Goal: Task Accomplishment & Management: Manage account settings

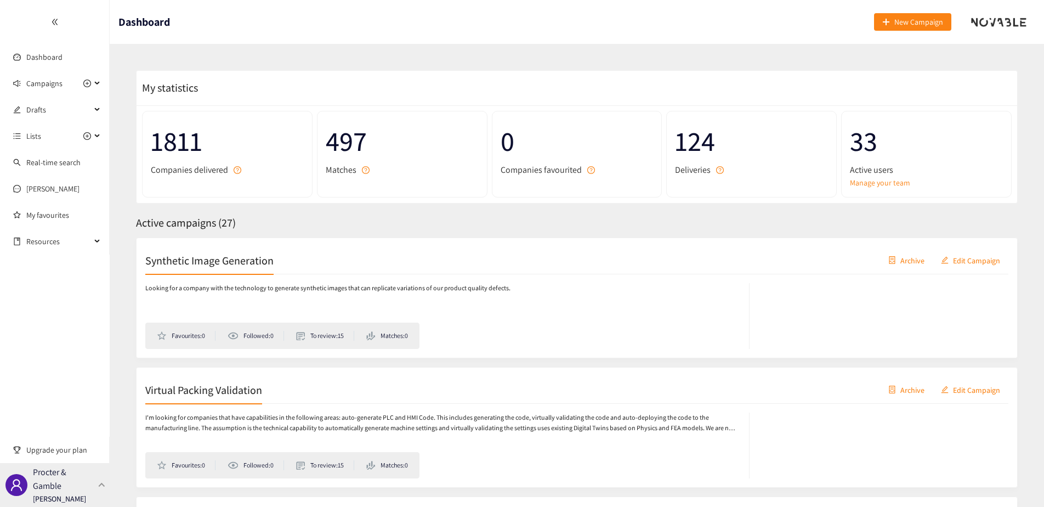
click at [52, 483] on p "Procter & Gamble" at bounding box center [63, 478] width 61 height 27
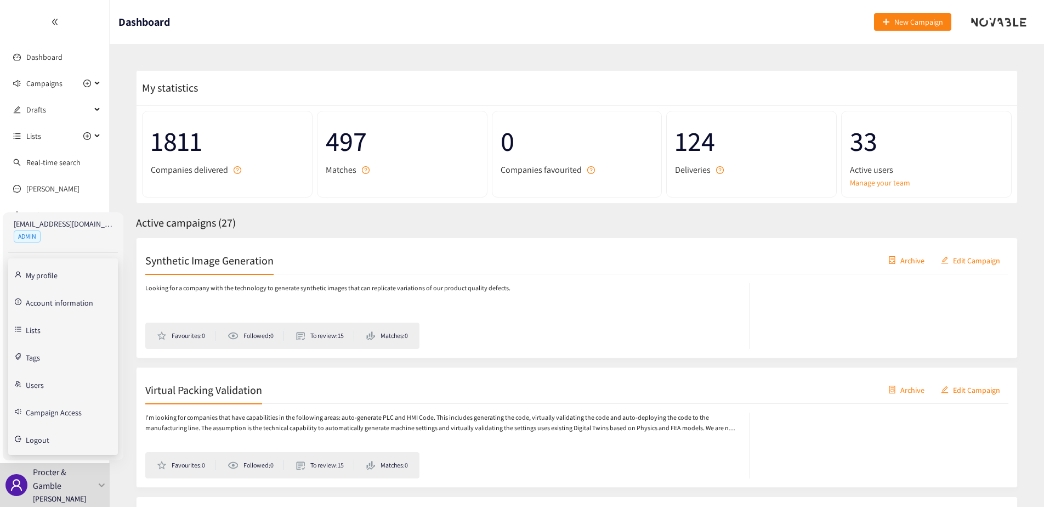
click at [30, 382] on link "Users" at bounding box center [35, 384] width 18 height 10
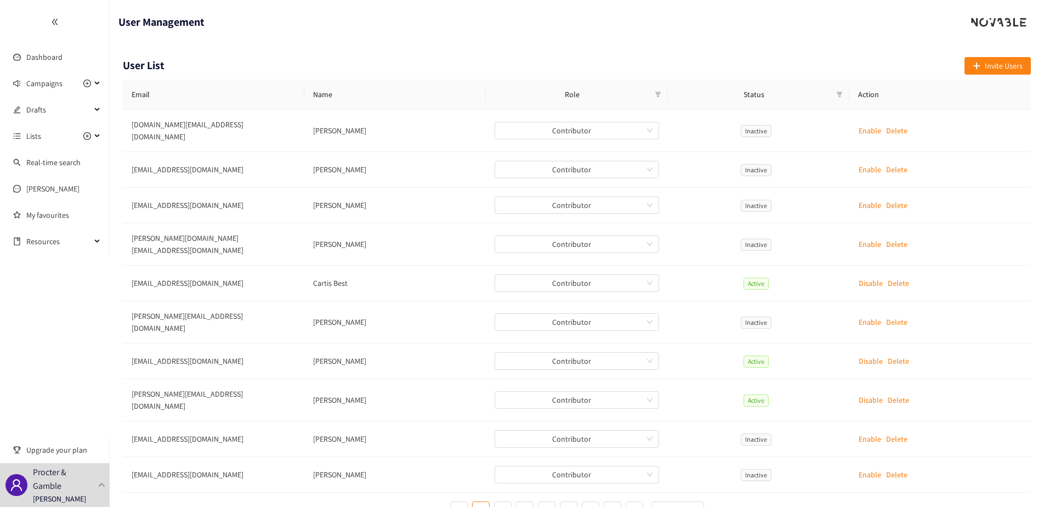
click at [155, 48] on div "User List Invite Users Email Name Role Status Action [DOMAIN_NAME][EMAIL_ADDRES…" at bounding box center [577, 292] width 935 height 497
click at [98, 83] on icon at bounding box center [97, 83] width 5 height 0
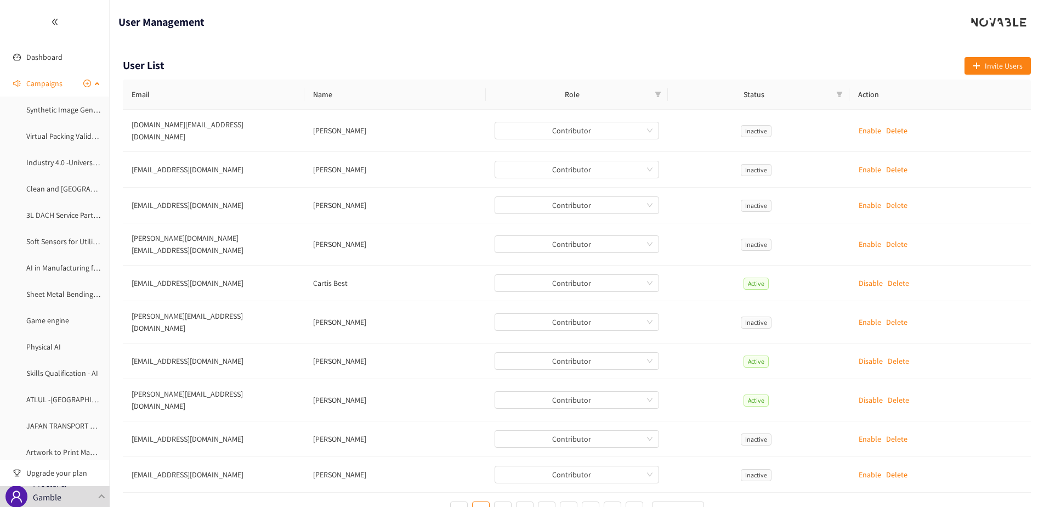
click at [98, 82] on div "Campaigns" at bounding box center [55, 83] width 110 height 22
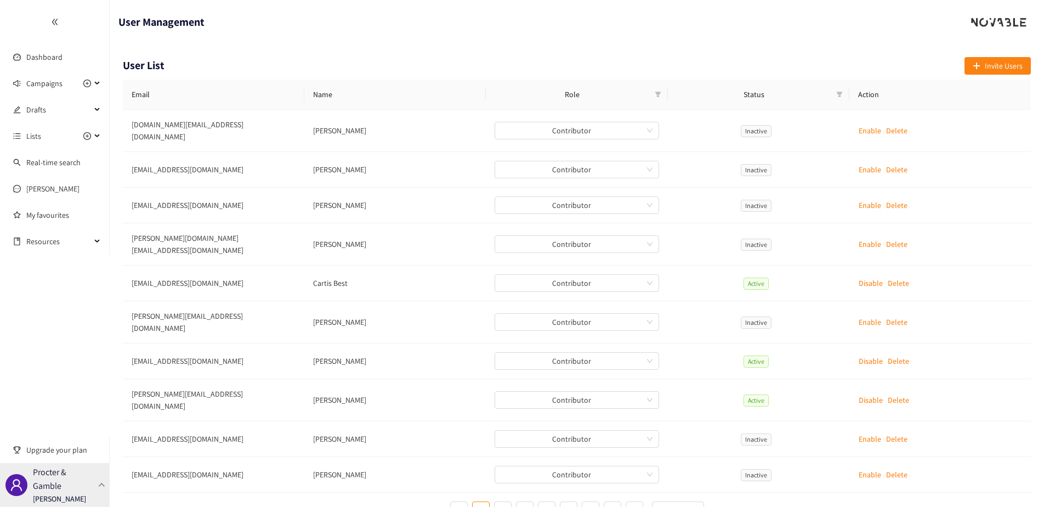
click at [50, 473] on p "Procter & Gamble" at bounding box center [63, 478] width 61 height 27
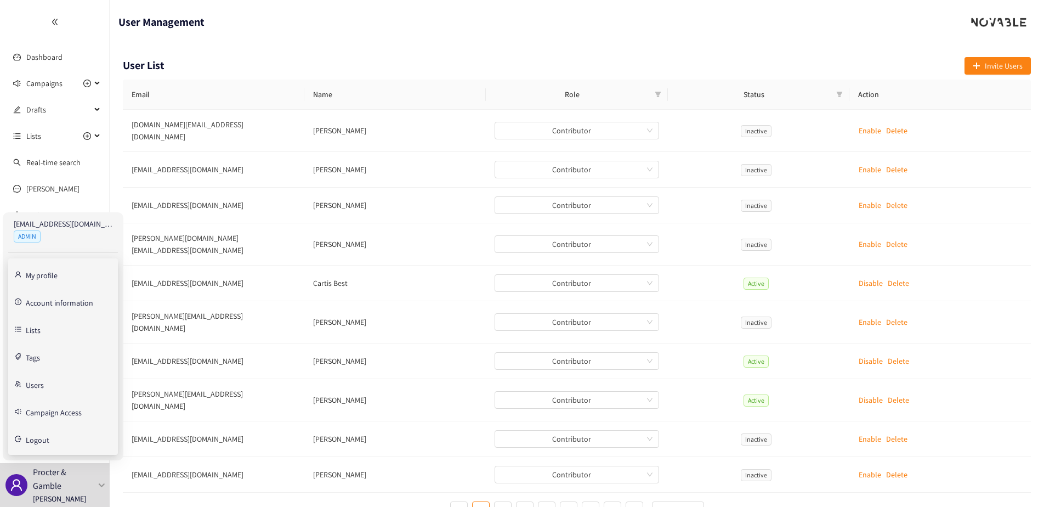
click at [46, 412] on link "Campaign Access" at bounding box center [54, 411] width 56 height 10
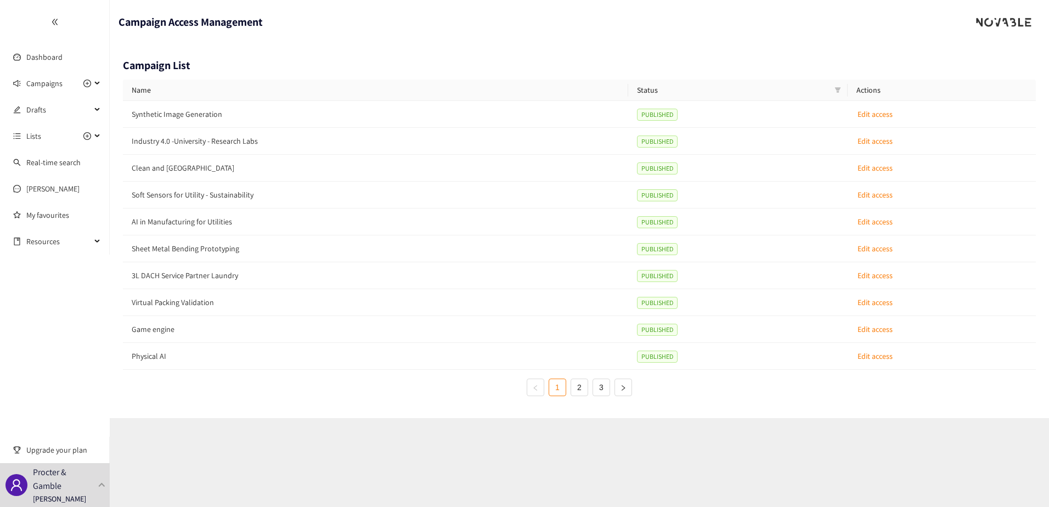
click at [449, 41] on header "Campaign Access Management" at bounding box center [579, 22] width 939 height 44
click at [56, 481] on p "Procter & Gamble" at bounding box center [63, 478] width 61 height 27
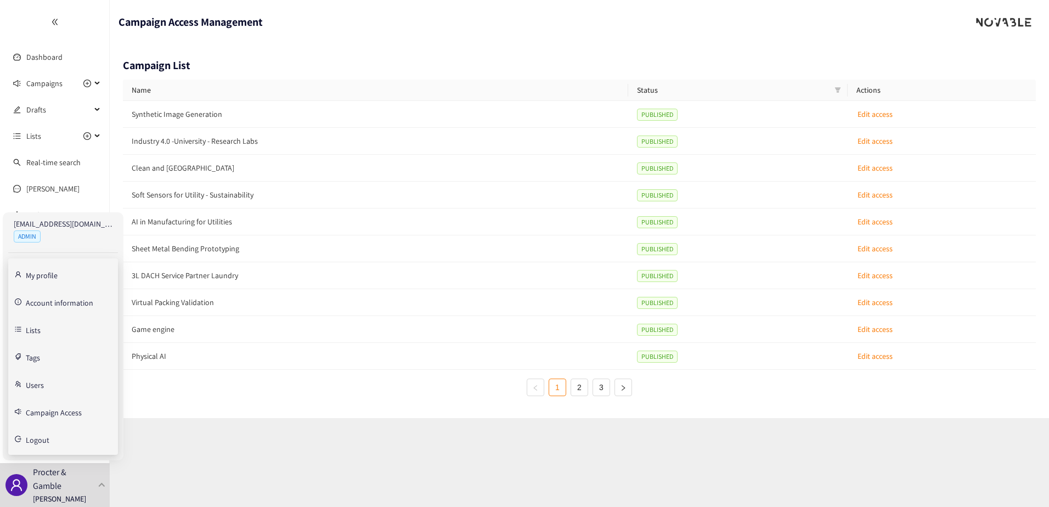
click at [323, 482] on section "Campaign Access Management Campaign List Name Status Actions Synthetic Image Ge…" at bounding box center [579, 253] width 939 height 507
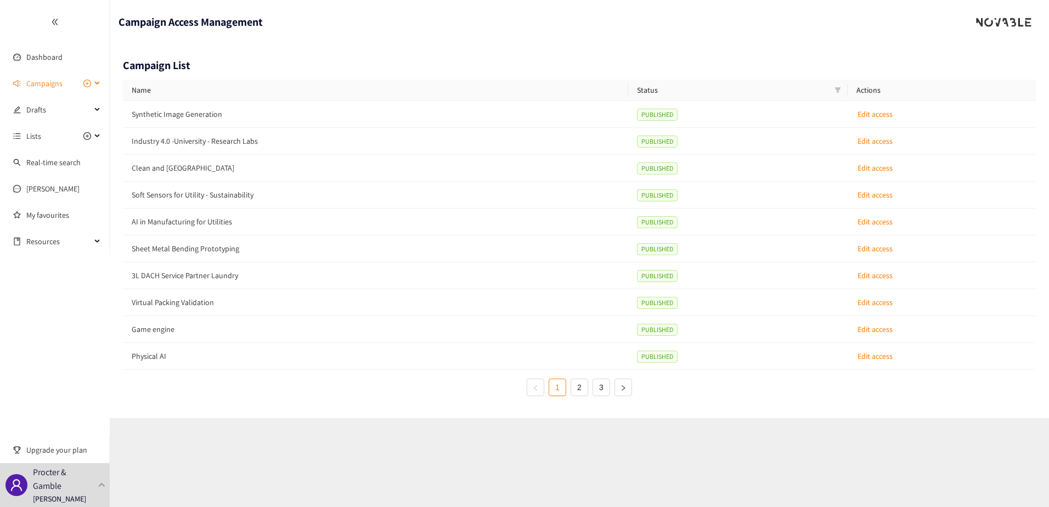
click at [99, 83] on icon at bounding box center [97, 83] width 5 height 0
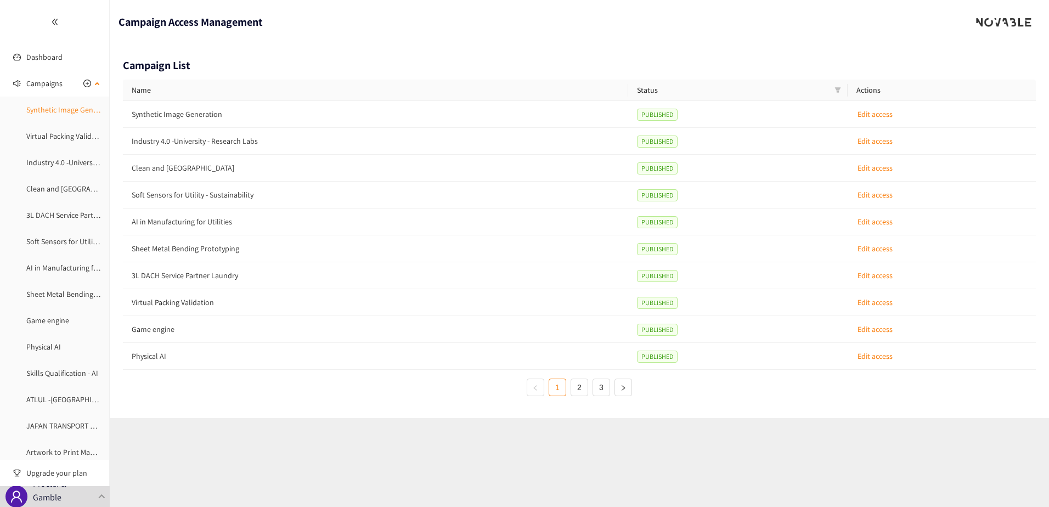
click at [80, 114] on link "Synthetic Image Generation" at bounding box center [71, 110] width 91 height 10
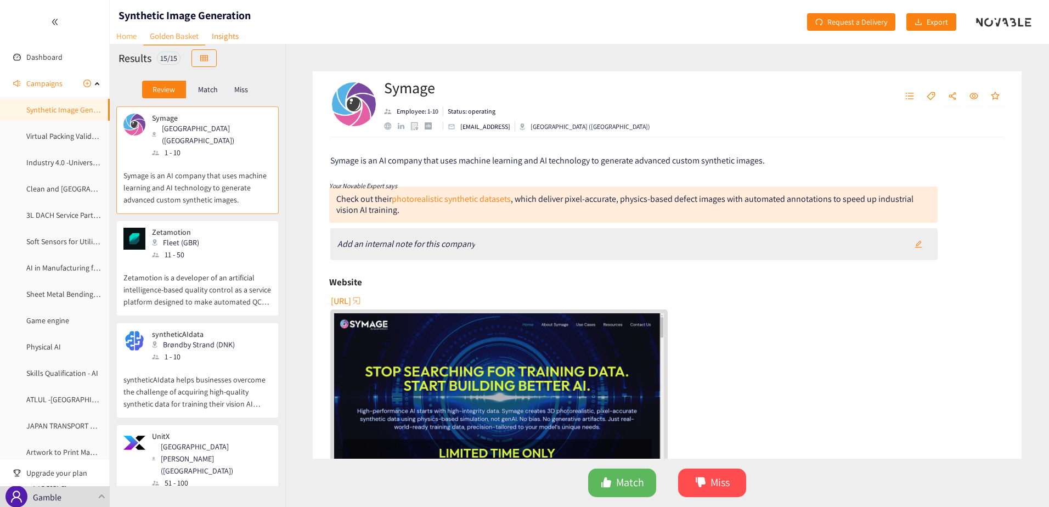
click at [117, 37] on link "Home" at bounding box center [126, 35] width 33 height 17
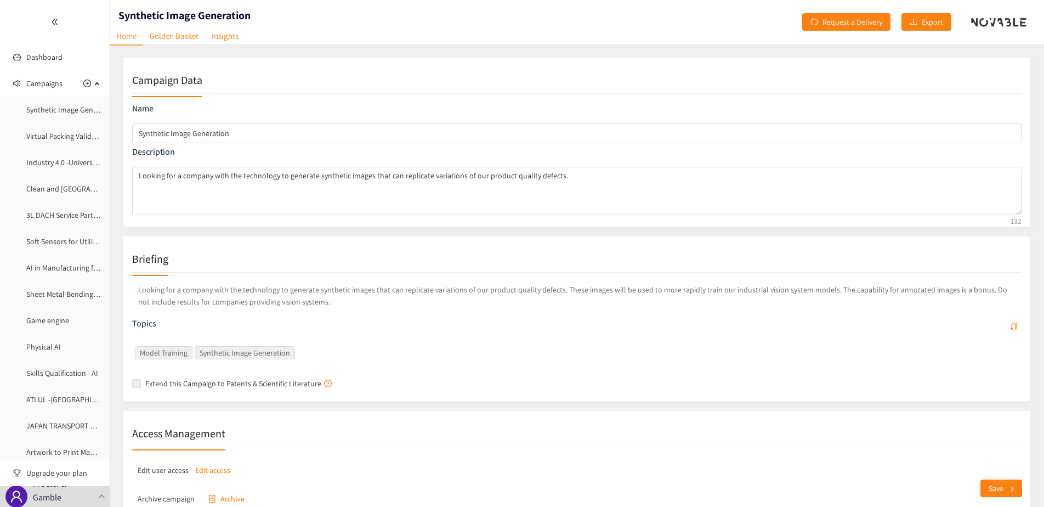
click at [212, 466] on p "Edit access" at bounding box center [212, 470] width 35 height 12
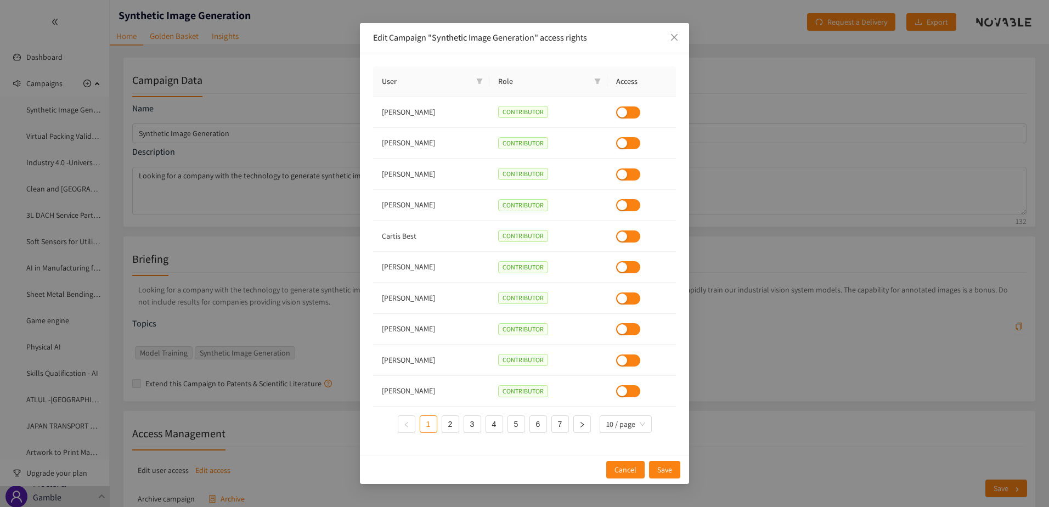
click at [410, 59] on div "User Role Access [PERSON_NAME] CONTRIBUTOR [PERSON_NAME] CONTRIBUTOR [PERSON_NA…" at bounding box center [524, 254] width 329 height 402
click at [489, 80] on th "User" at bounding box center [431, 81] width 116 height 30
click at [483, 80] on icon "filter" at bounding box center [479, 81] width 7 height 7
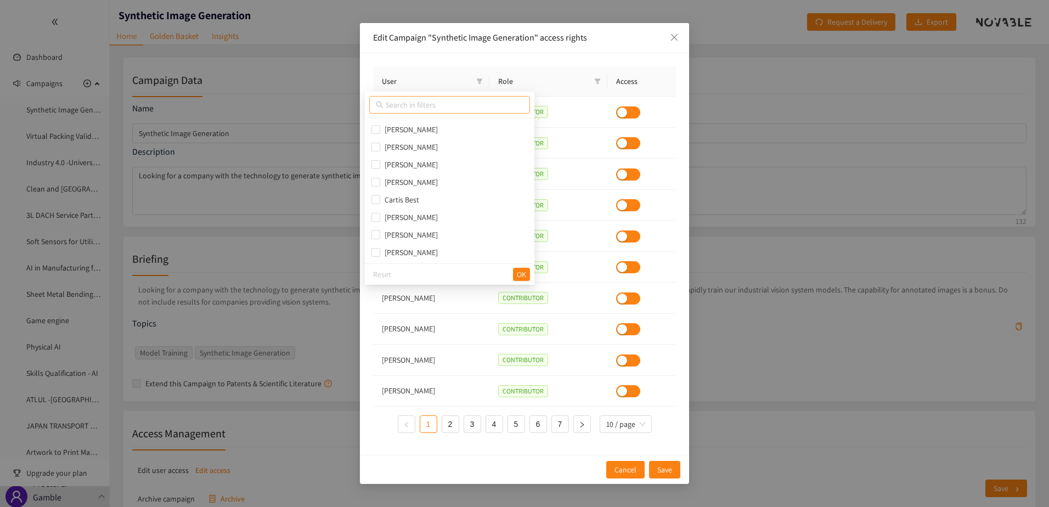
click at [450, 103] on input "text" at bounding box center [455, 105] width 138 height 12
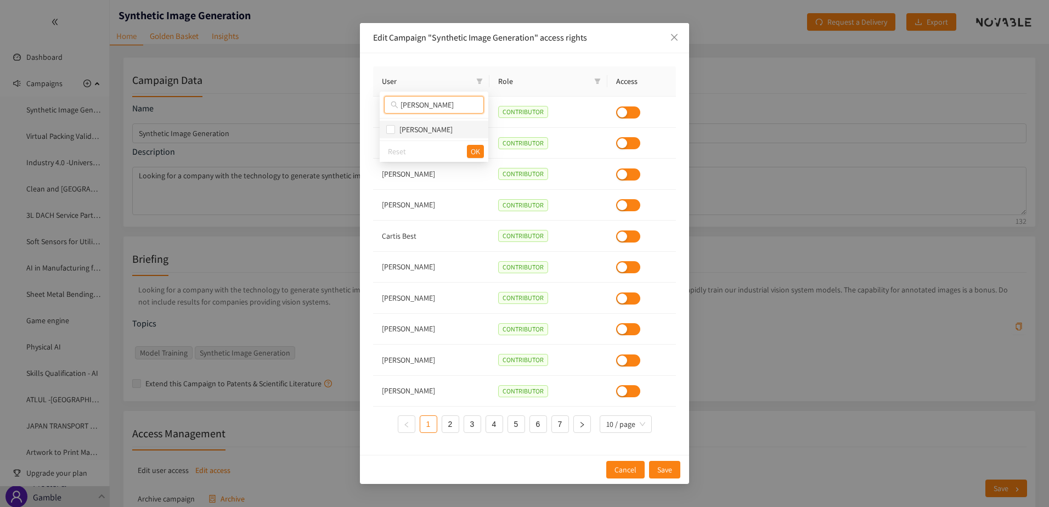
type input "[PERSON_NAME]"
click at [396, 133] on span "[PERSON_NAME]" at bounding box center [424, 130] width 58 height 10
checkbox input "true"
click at [479, 157] on button "OK" at bounding box center [475, 151] width 17 height 13
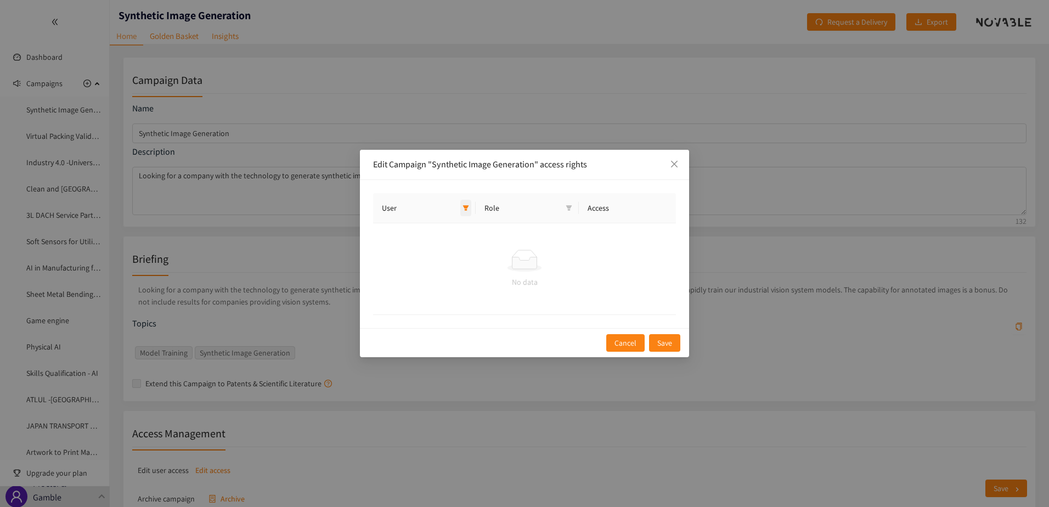
click at [471, 206] on span at bounding box center [465, 208] width 11 height 16
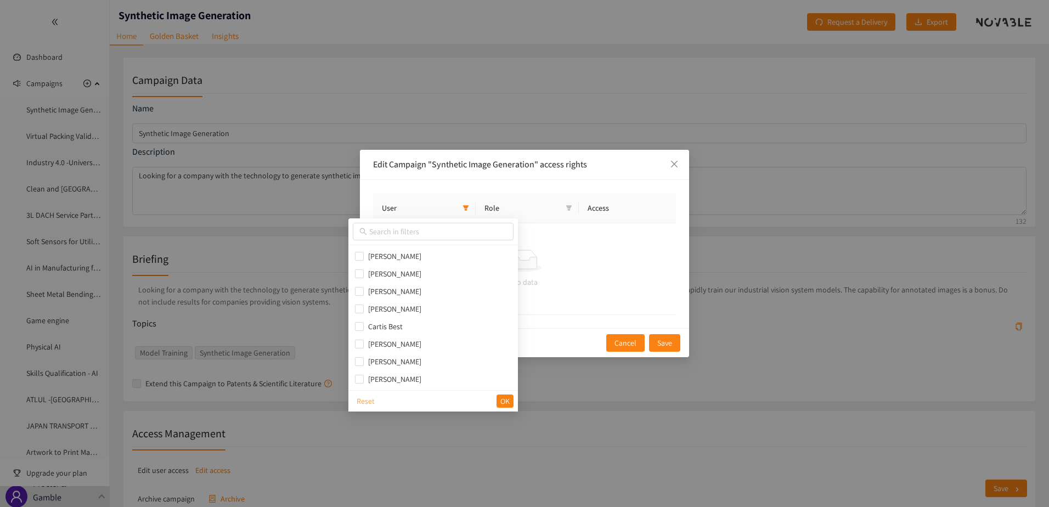
click at [365, 402] on span "Reset" at bounding box center [366, 401] width 18 height 12
checkbox input "false"
click at [500, 402] on span "OK" at bounding box center [504, 401] width 9 height 12
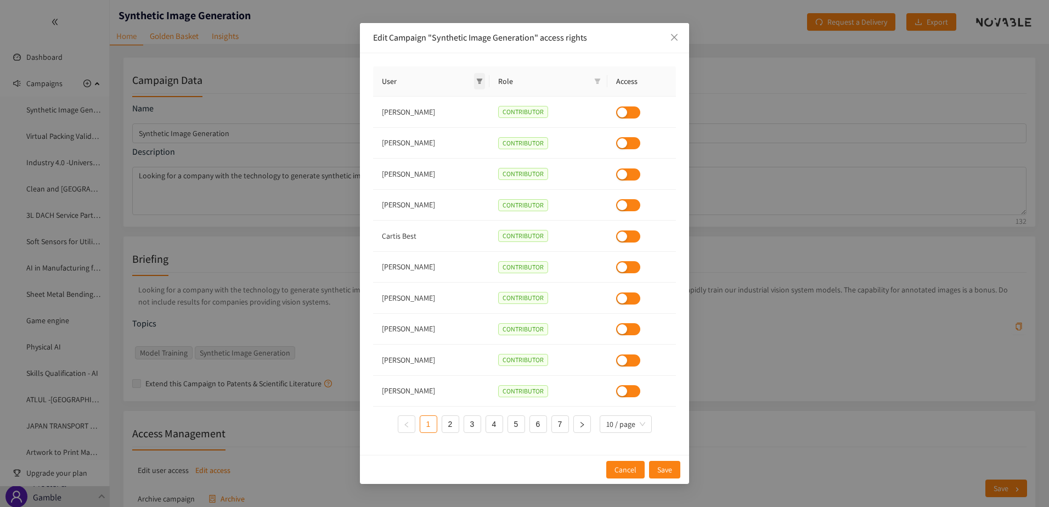
click at [482, 81] on icon "filter" at bounding box center [480, 80] width 6 height 5
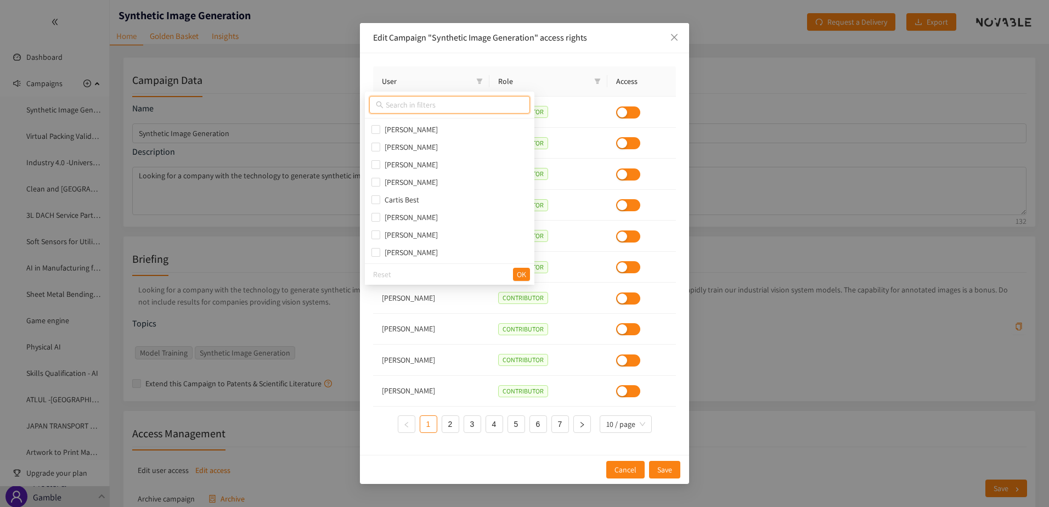
click at [421, 103] on input "text" at bounding box center [455, 105] width 138 height 12
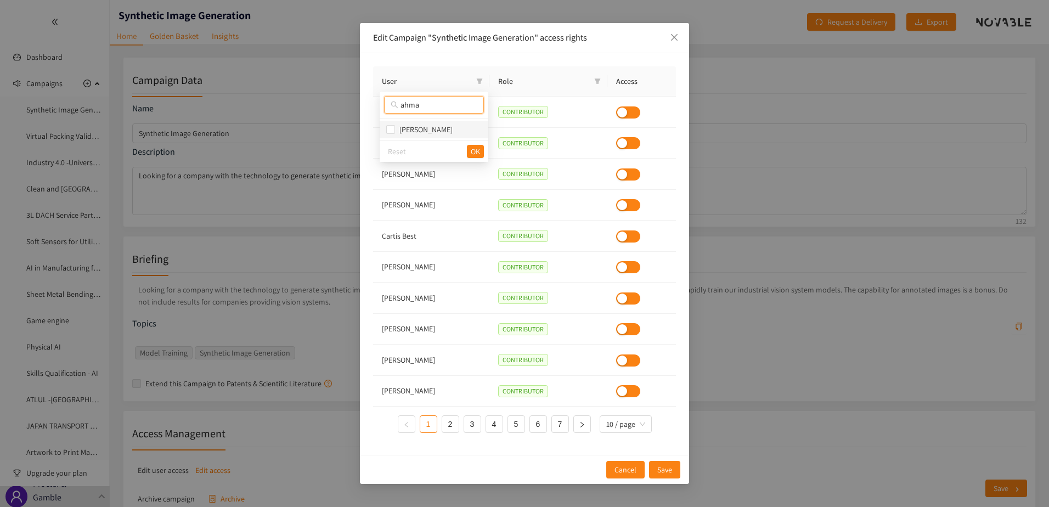
type input "ahma"
click at [414, 133] on span "[PERSON_NAME]" at bounding box center [424, 130] width 58 height 10
checkbox input "true"
click at [467, 150] on button "OK" at bounding box center [475, 151] width 17 height 13
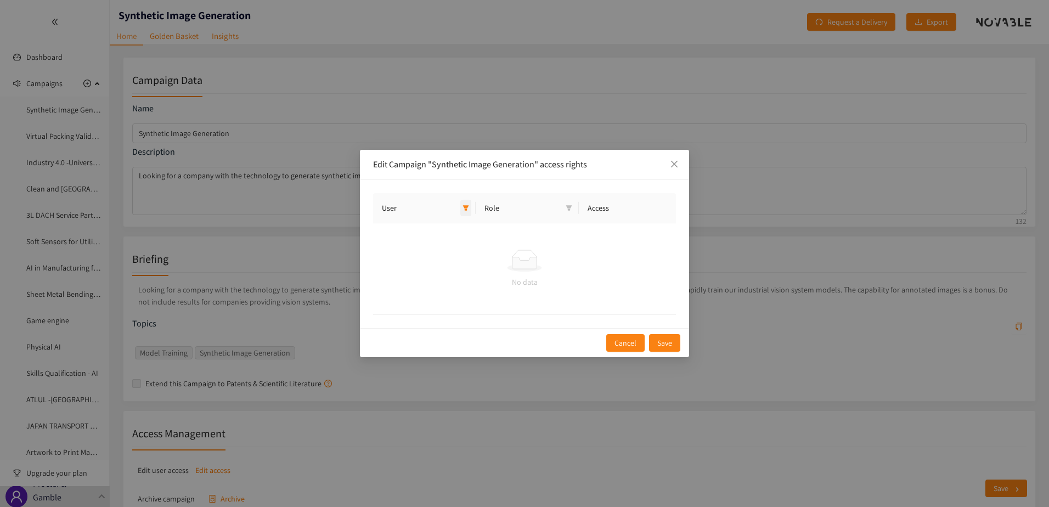
click at [465, 206] on icon "filter" at bounding box center [466, 207] width 6 height 5
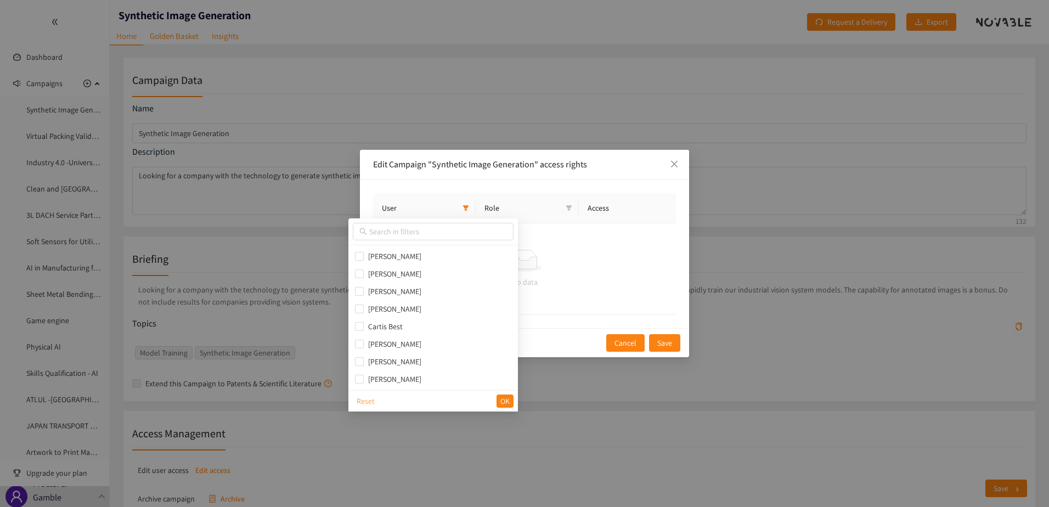
click at [365, 399] on span "Reset" at bounding box center [366, 401] width 18 height 12
checkbox input "false"
click at [496, 396] on button "OK" at bounding box center [504, 400] width 17 height 13
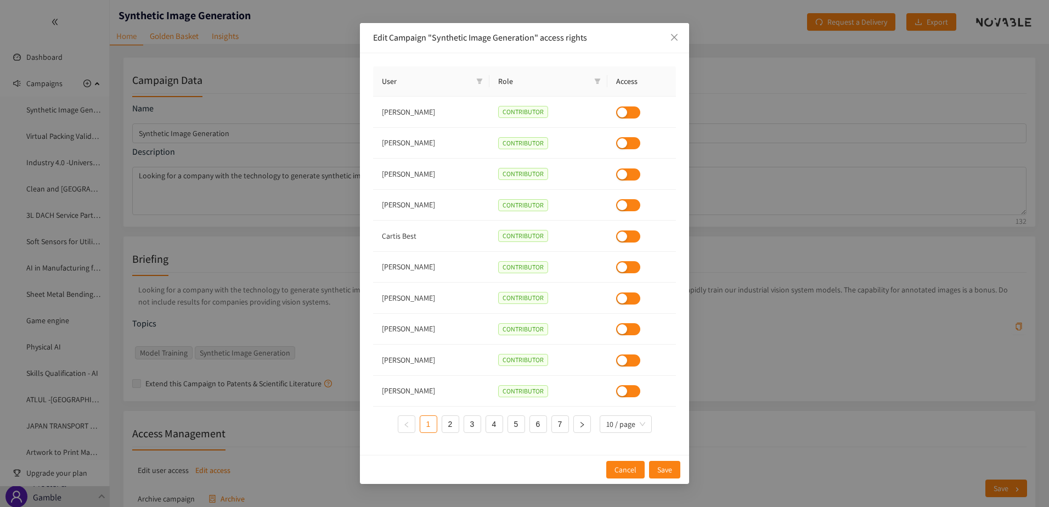
click at [632, 72] on th "Access" at bounding box center [641, 81] width 69 height 30
click at [601, 77] on span at bounding box center [597, 81] width 11 height 16
click at [591, 145] on span "OK" at bounding box center [590, 142] width 9 height 12
click at [395, 84] on span "User" at bounding box center [427, 81] width 90 height 12
click at [480, 79] on icon "filter" at bounding box center [480, 80] width 6 height 5
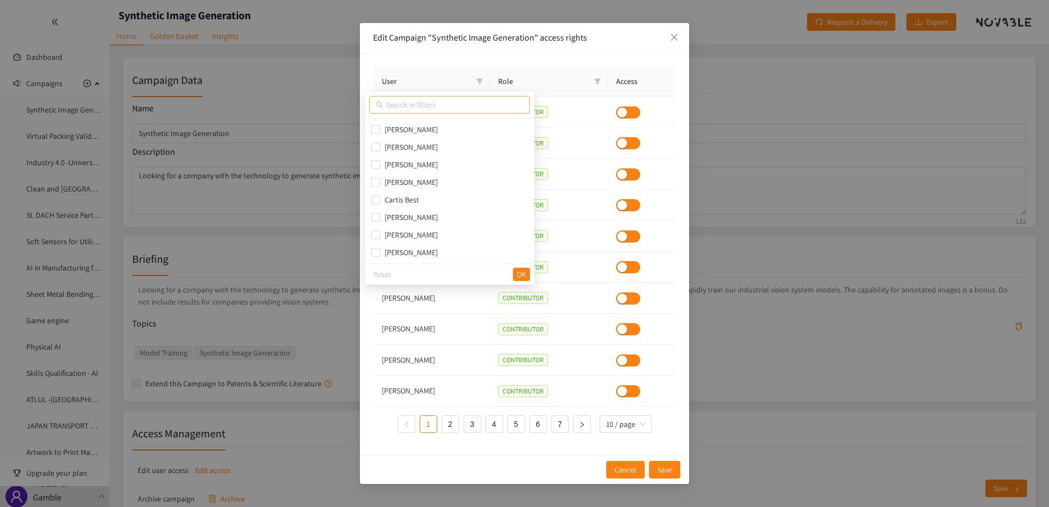
click at [433, 98] on span at bounding box center [449, 105] width 161 height 18
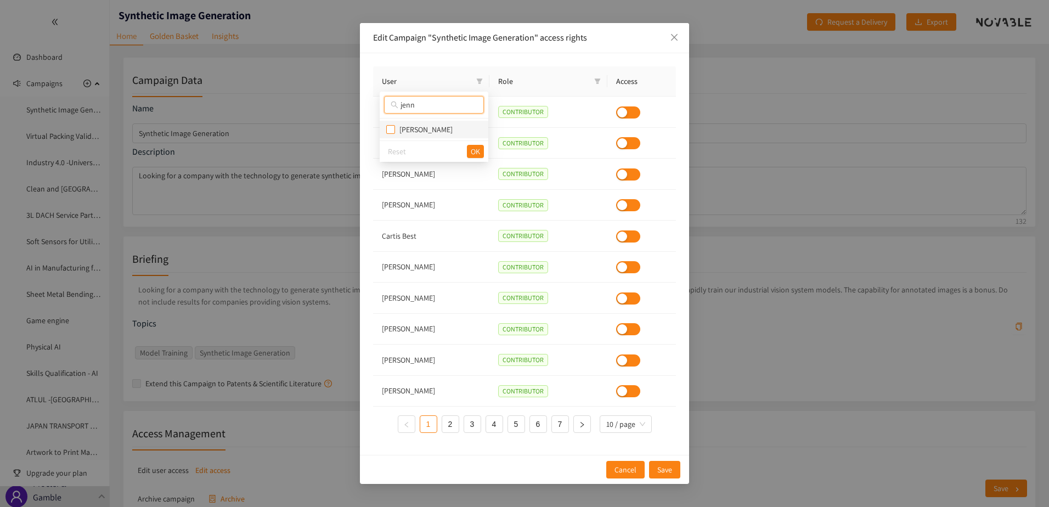
type input "jenn"
click at [393, 131] on input "checkbox" at bounding box center [390, 129] width 9 height 9
checkbox input "true"
click at [469, 152] on button "OK" at bounding box center [475, 151] width 17 height 13
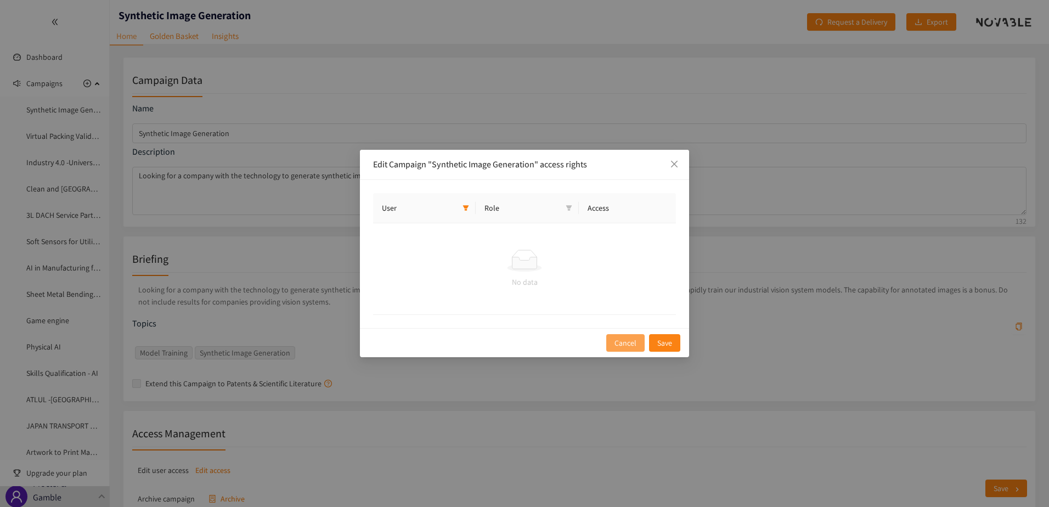
click at [630, 342] on span "Cancel" at bounding box center [625, 343] width 22 height 12
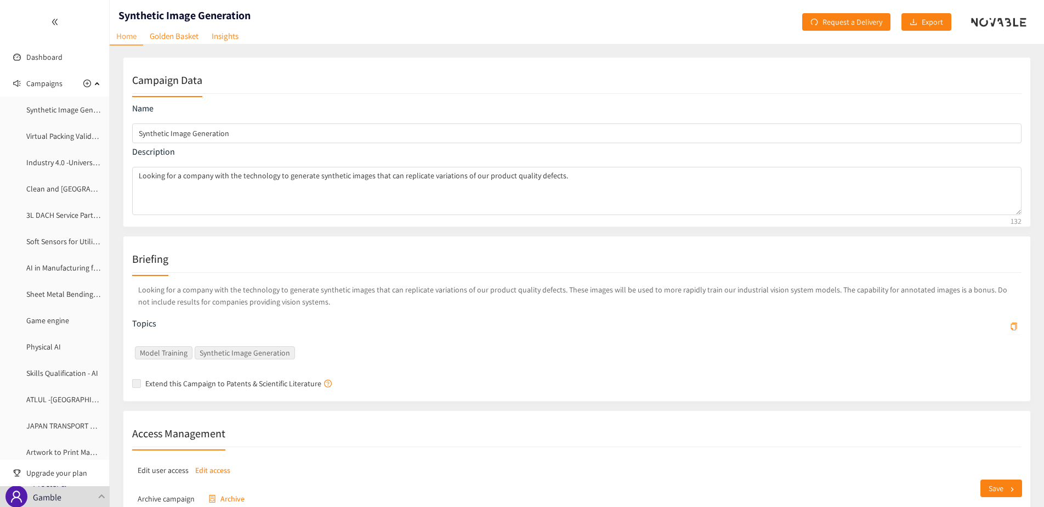
click at [205, 472] on div "Save" at bounding box center [571, 488] width 922 height 37
click at [208, 470] on div "Save" at bounding box center [571, 488] width 922 height 37
click at [213, 468] on p "Edit access" at bounding box center [212, 470] width 35 height 12
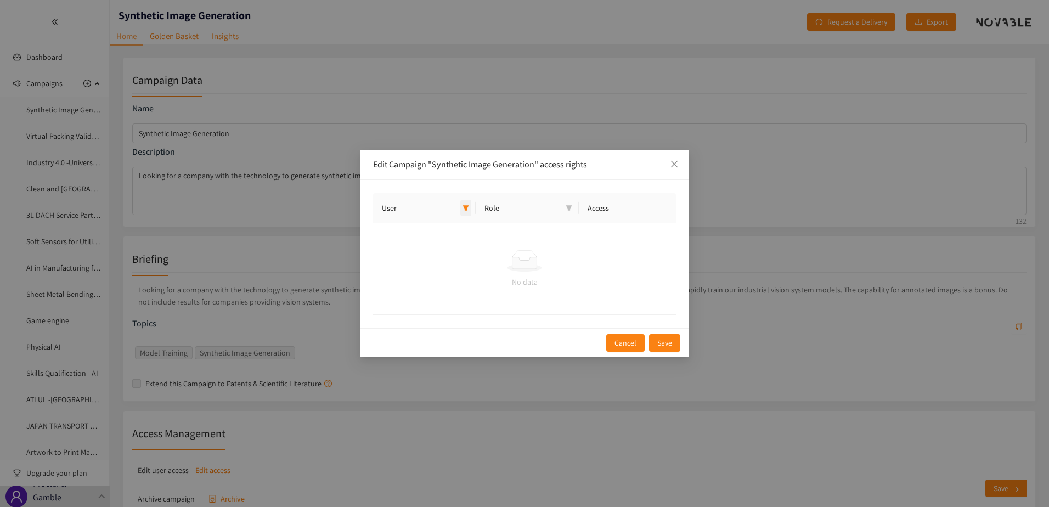
click at [469, 207] on icon "filter" at bounding box center [465, 208] width 7 height 7
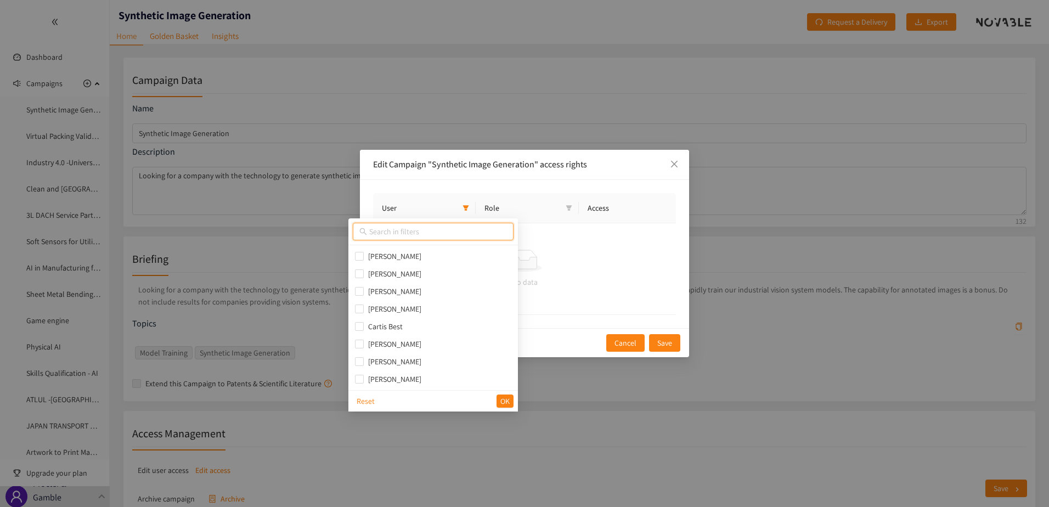
click at [440, 236] on input "text" at bounding box center [438, 231] width 138 height 12
click at [365, 403] on span "Reset" at bounding box center [366, 401] width 18 height 12
checkbox input "false"
click at [500, 403] on span "OK" at bounding box center [504, 401] width 9 height 12
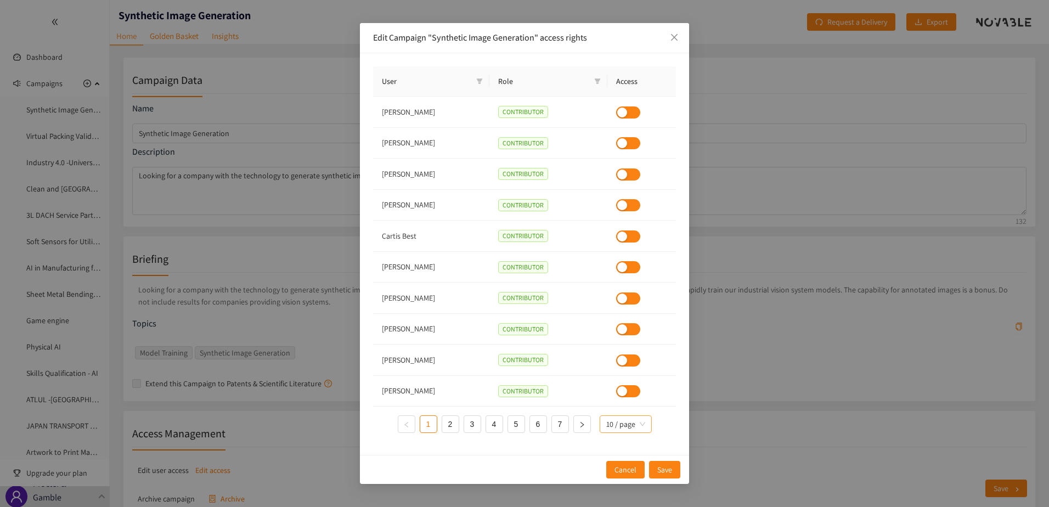
click at [625, 427] on span "10 / page" at bounding box center [625, 424] width 39 height 16
click at [626, 383] on div "50 / page" at bounding box center [625, 384] width 38 height 12
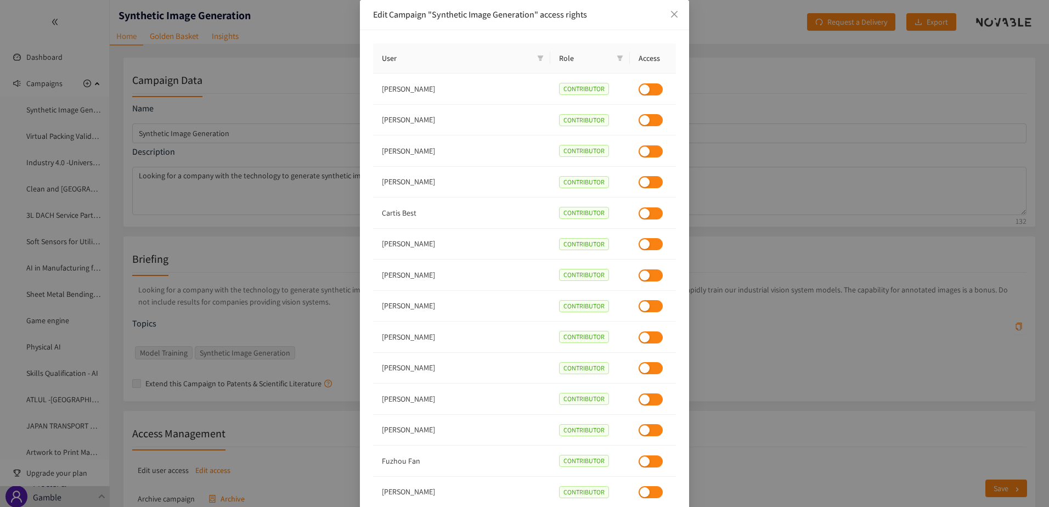
drag, startPoint x: 1043, startPoint y: 131, endPoint x: 1047, endPoint y: 226, distance: 95.5
click at [1044, 226] on div "Edit Campaign "Synthetic Image Generation" access rights User Role Access [PERS…" at bounding box center [524, 253] width 1049 height 507
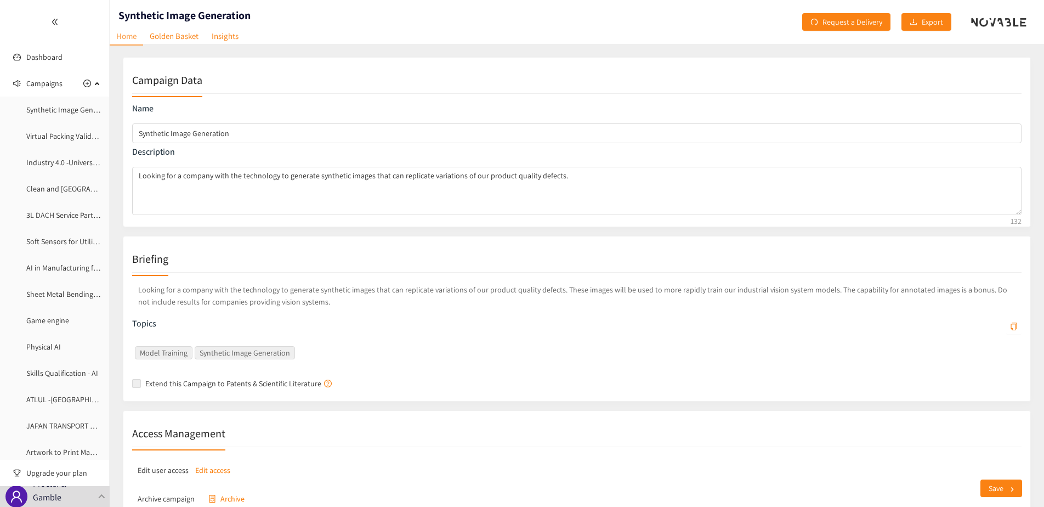
click at [223, 471] on div "Save" at bounding box center [571, 488] width 922 height 37
click at [206, 471] on div "Save" at bounding box center [571, 488] width 922 height 37
click at [408, 464] on div "Edit user access Edit access" at bounding box center [577, 470] width 890 height 29
click at [212, 467] on p "Edit access" at bounding box center [212, 470] width 35 height 12
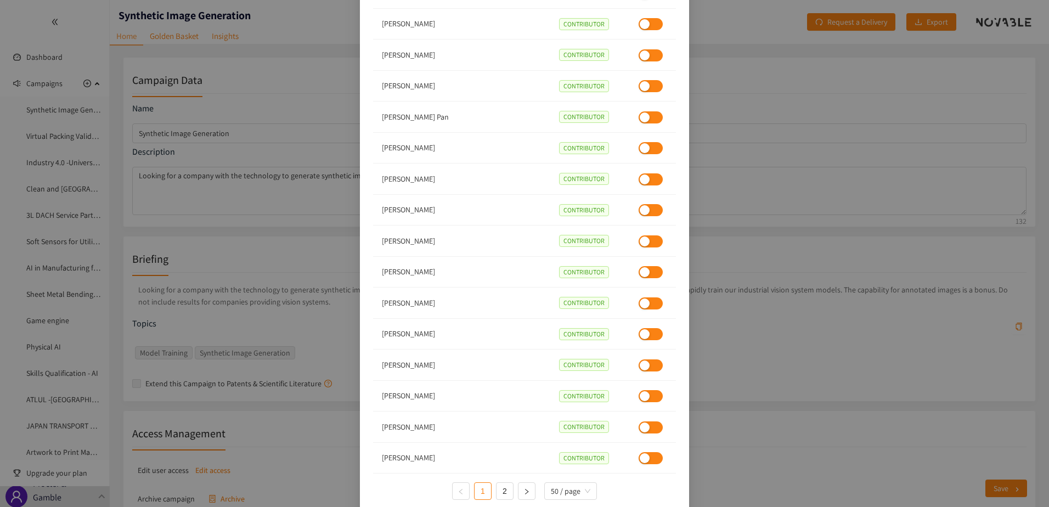
scroll to position [1194, 0]
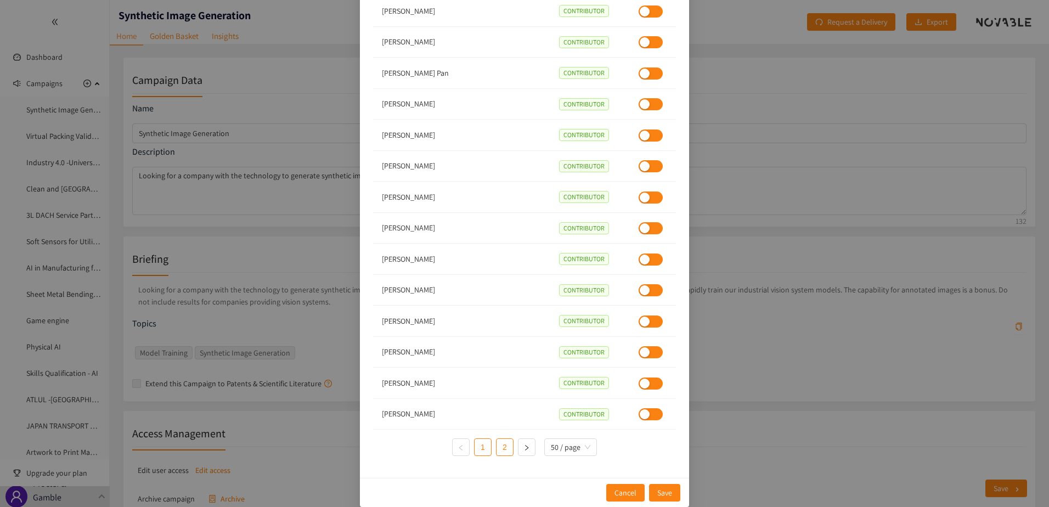
click at [507, 444] on link "2" at bounding box center [504, 447] width 16 height 16
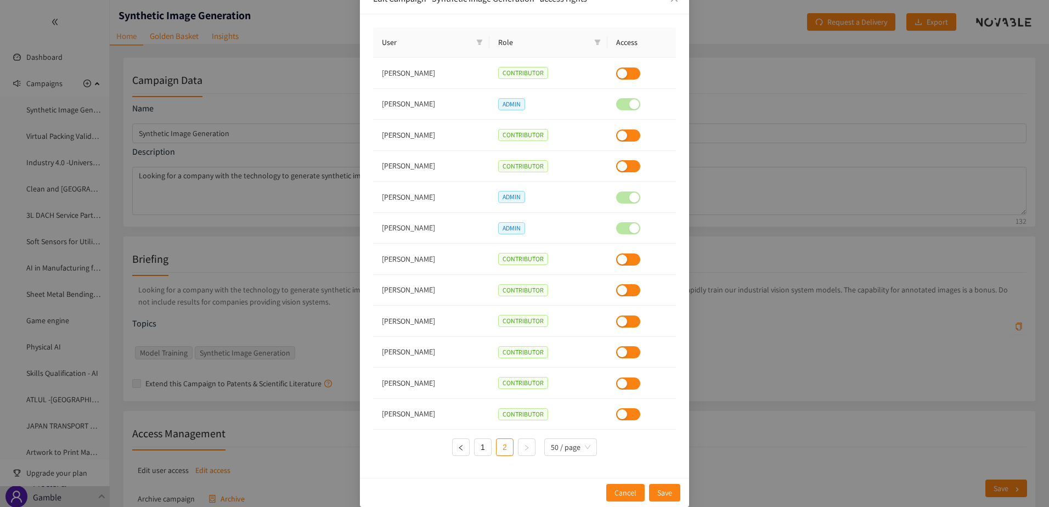
scroll to position [0, 0]
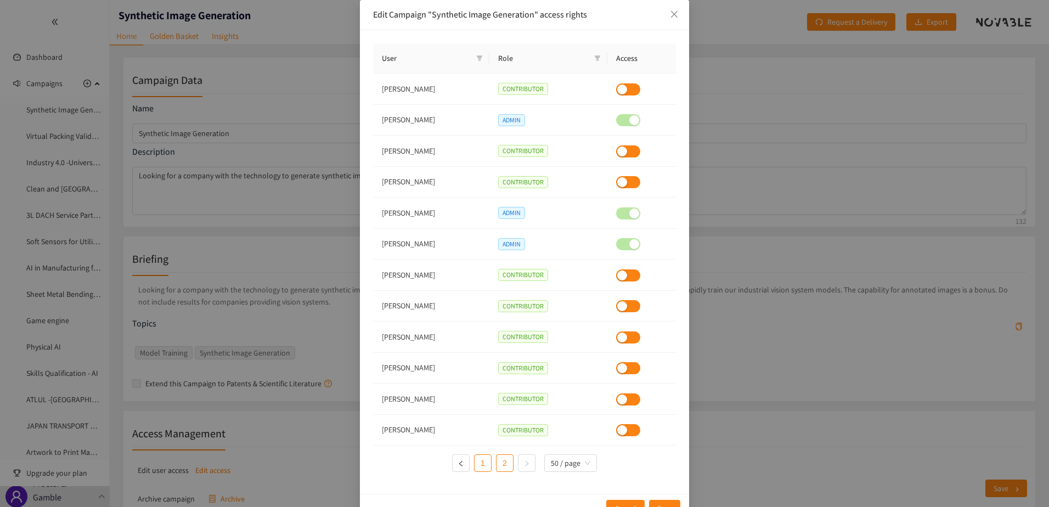
click at [481, 459] on link "1" at bounding box center [482, 463] width 16 height 16
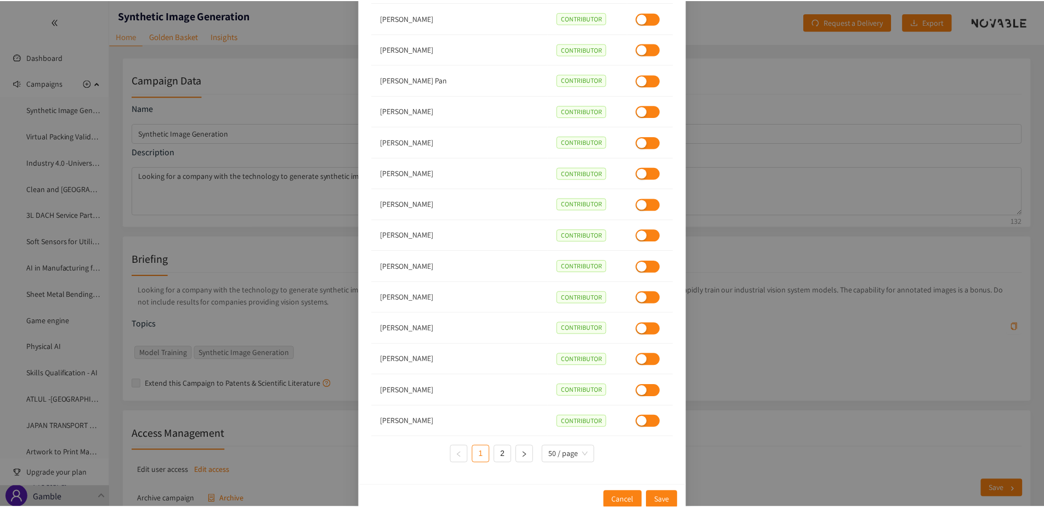
scroll to position [1194, 0]
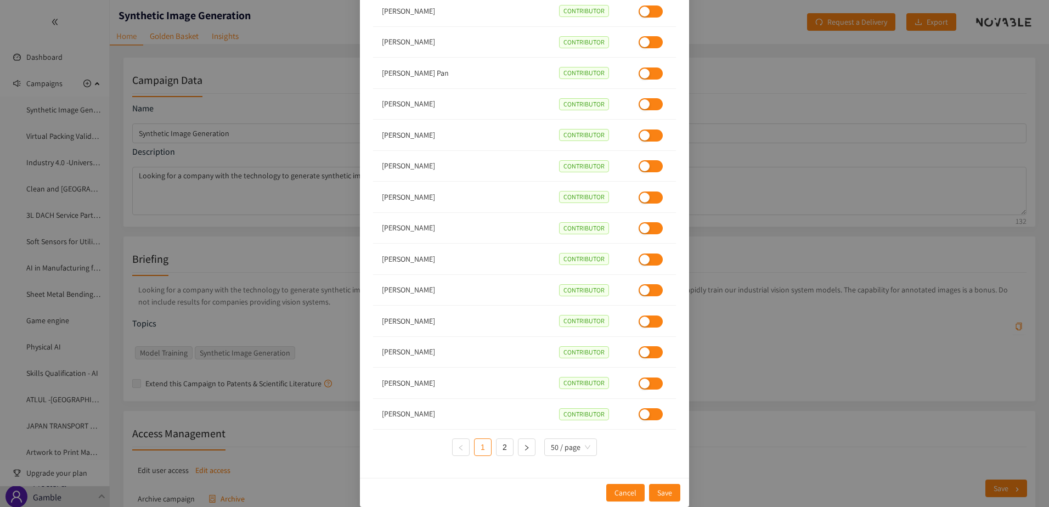
click at [291, 309] on div "Edit Campaign "Synthetic Image Generation" access rights User Role Access [PERS…" at bounding box center [524, 253] width 1049 height 507
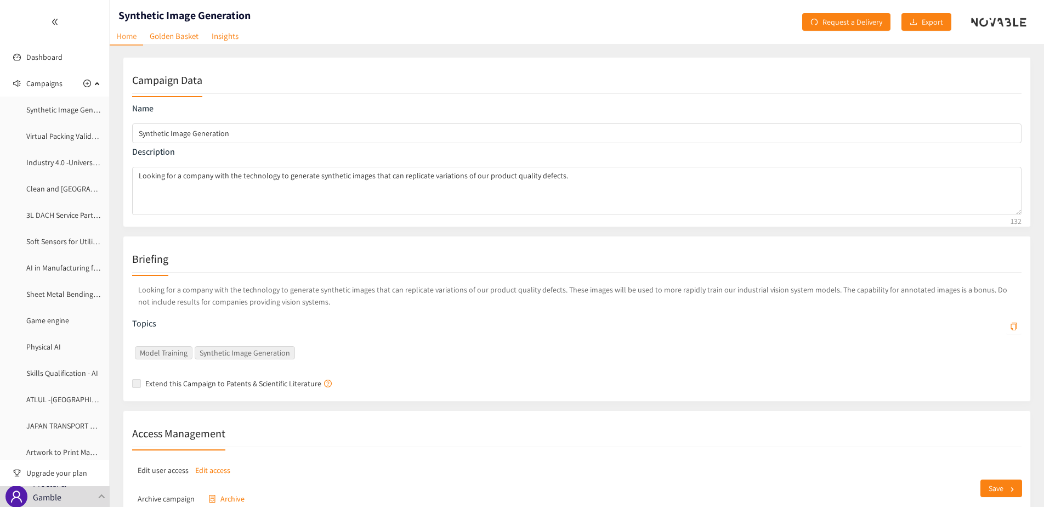
click at [207, 471] on div "Save" at bounding box center [571, 488] width 922 height 37
click at [206, 468] on p "Edit access" at bounding box center [212, 470] width 35 height 12
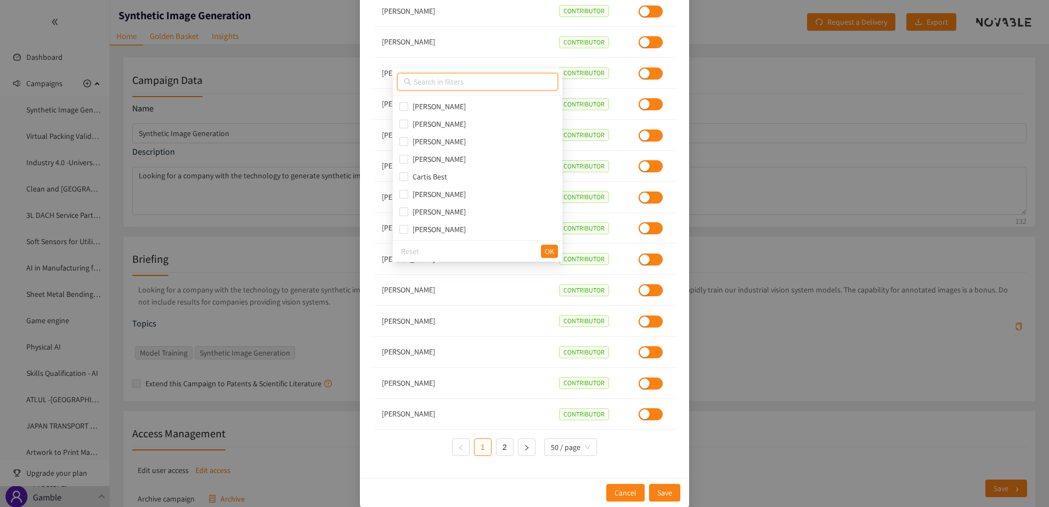
click at [459, 78] on input "text" at bounding box center [483, 82] width 138 height 12
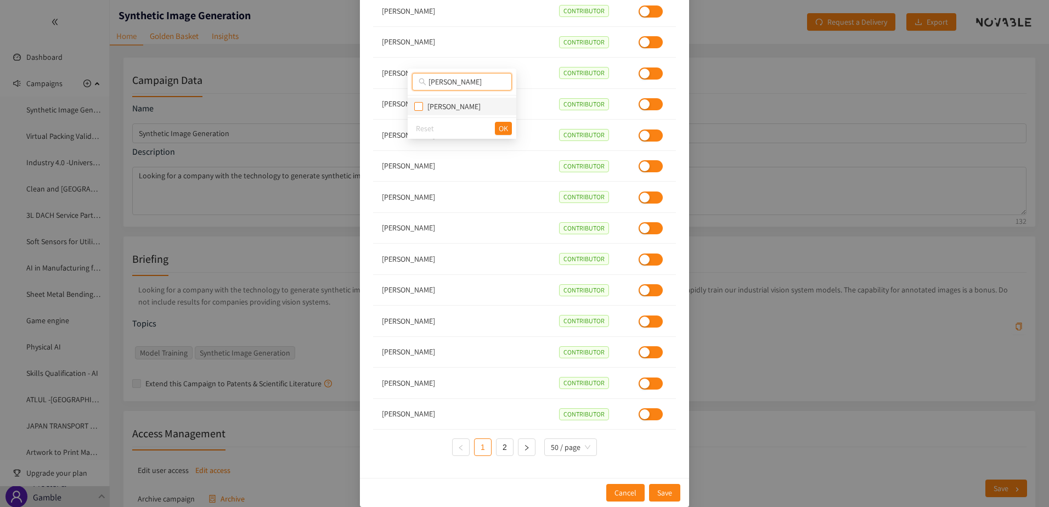
type input "[PERSON_NAME]"
click at [416, 107] on input "checkbox" at bounding box center [418, 106] width 9 height 9
checkbox input "true"
click at [500, 128] on span "OK" at bounding box center [503, 128] width 9 height 12
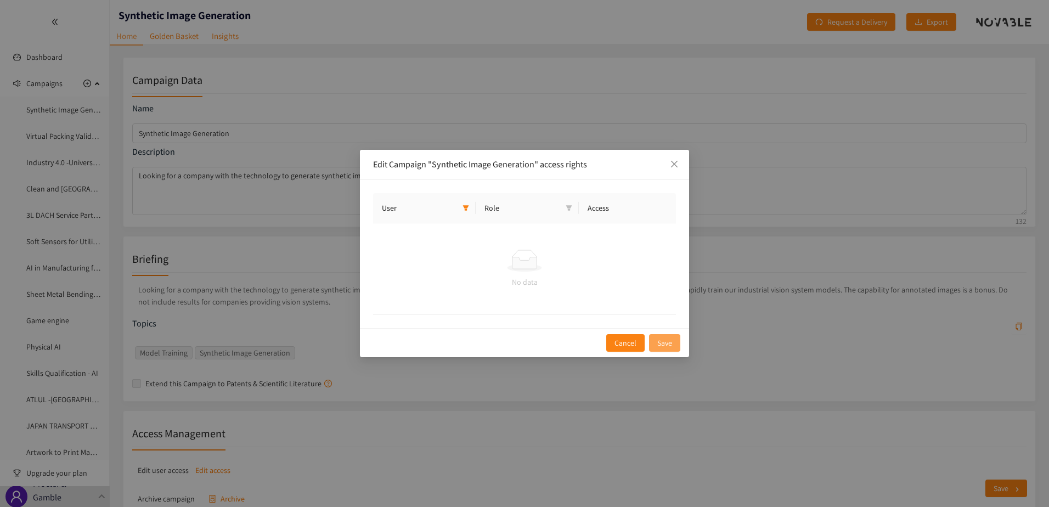
click at [669, 342] on span "Save" at bounding box center [664, 343] width 15 height 12
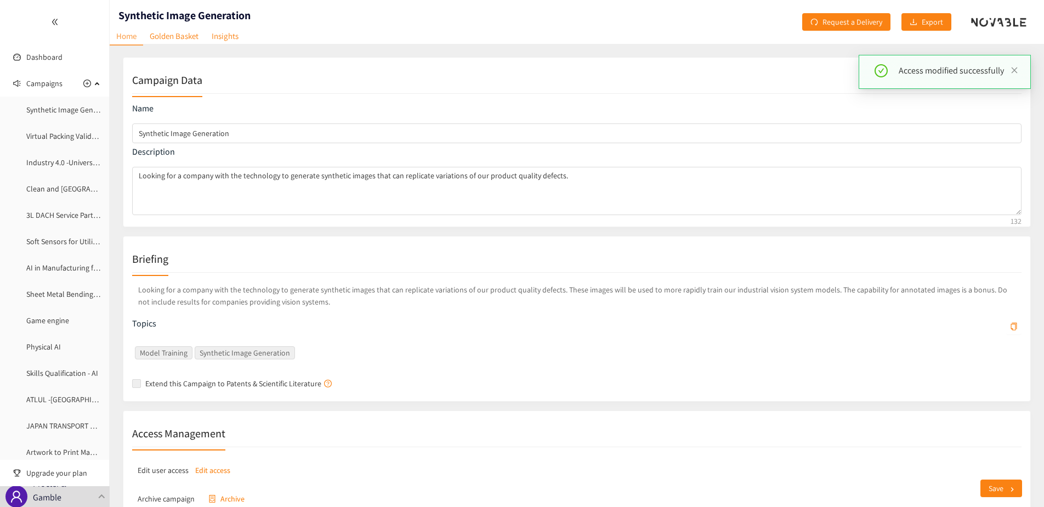
click at [214, 470] on div "Save" at bounding box center [571, 488] width 922 height 37
click at [213, 470] on div "Save" at bounding box center [571, 488] width 922 height 37
click at [217, 473] on div "Save" at bounding box center [571, 488] width 922 height 37
click at [190, 471] on div "Save" at bounding box center [571, 488] width 922 height 37
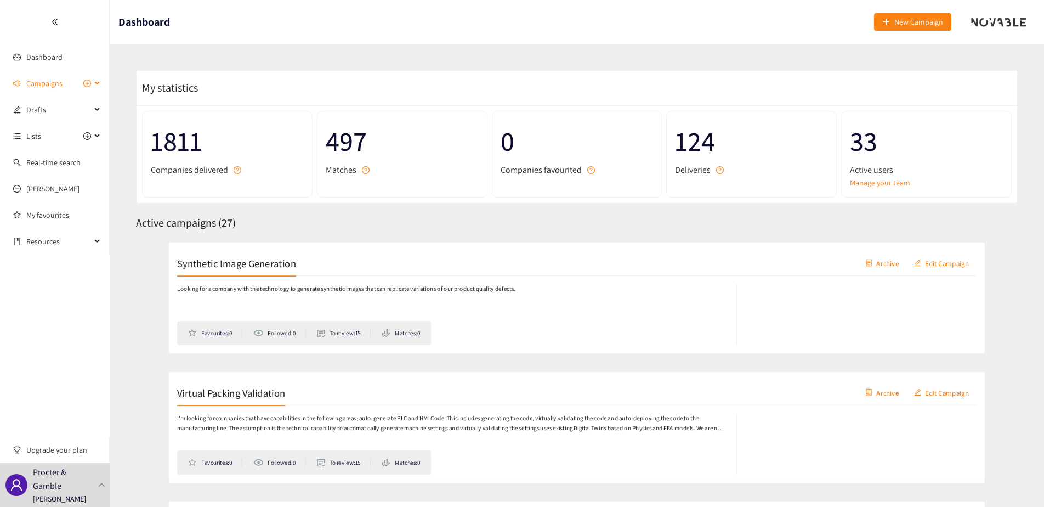
click at [95, 80] on div "Campaigns" at bounding box center [55, 83] width 110 height 22
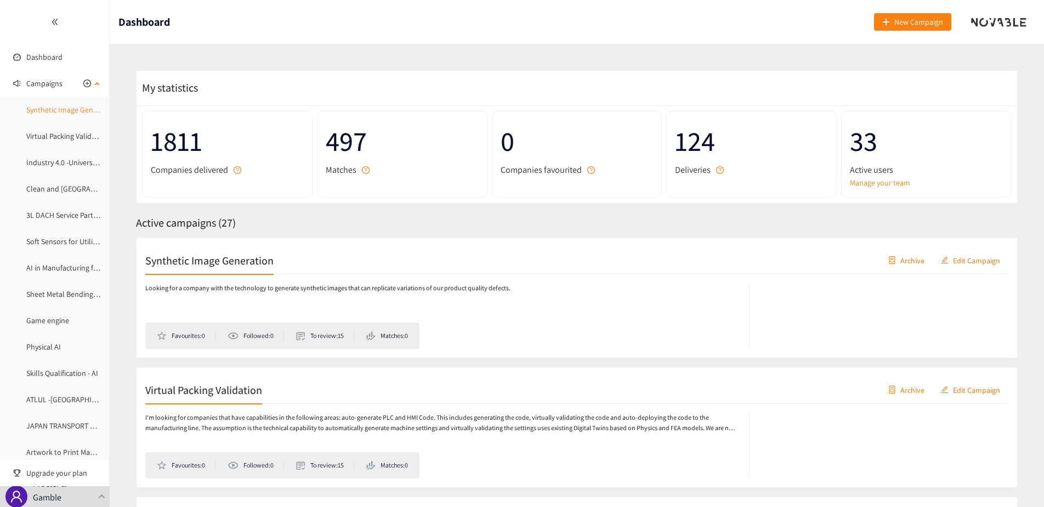
click at [75, 112] on link "Synthetic Image Generation" at bounding box center [71, 110] width 91 height 10
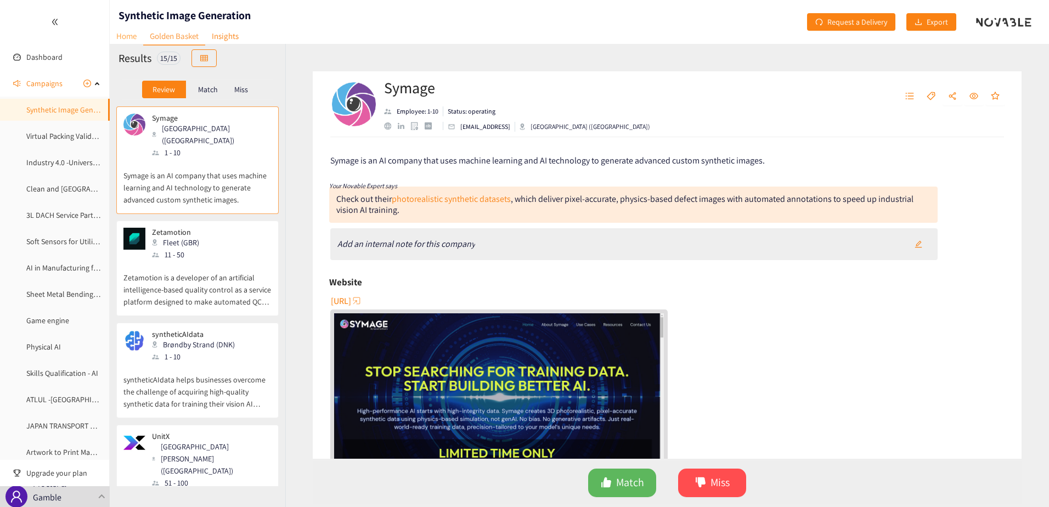
click at [131, 40] on link "Home" at bounding box center [126, 35] width 33 height 17
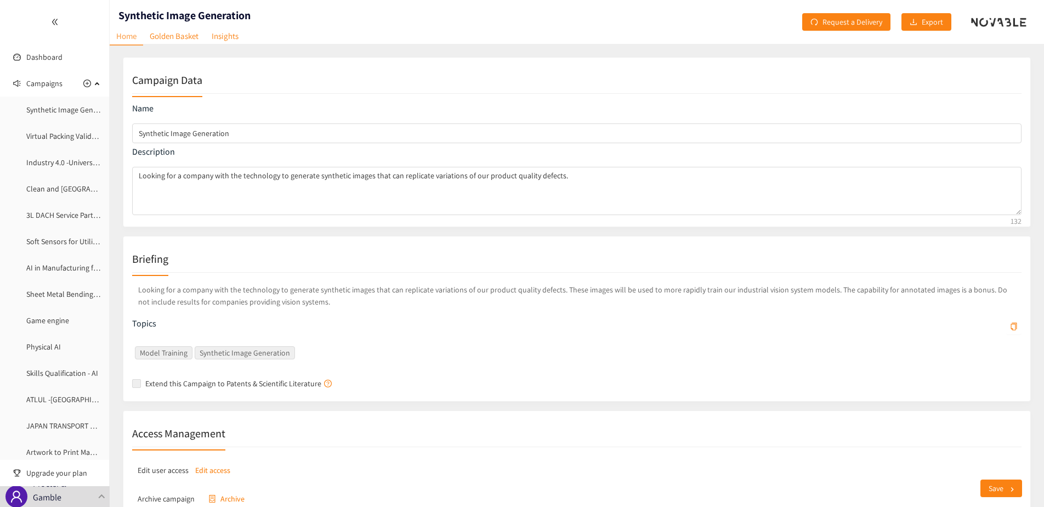
click at [213, 468] on p "Edit access" at bounding box center [212, 470] width 35 height 12
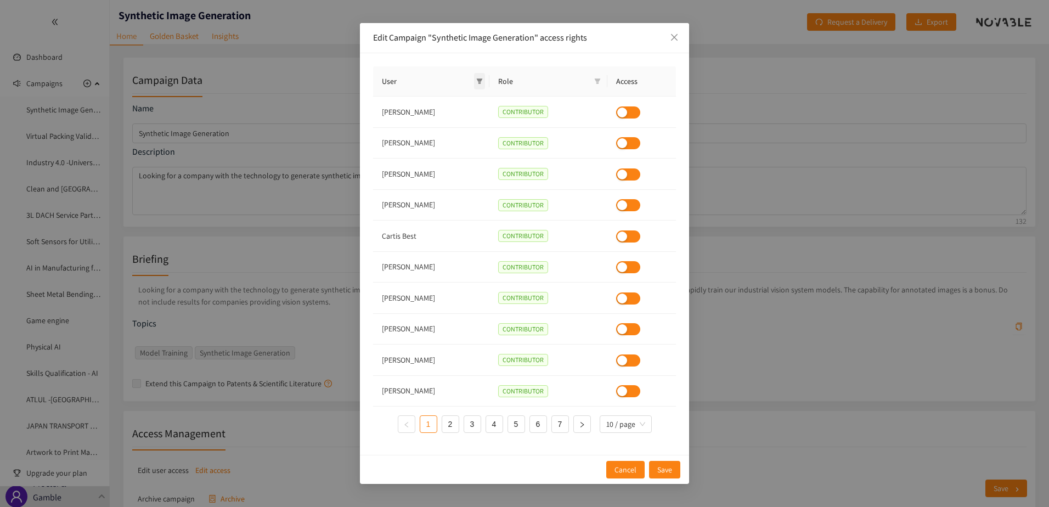
click at [483, 83] on icon "filter" at bounding box center [480, 80] width 6 height 5
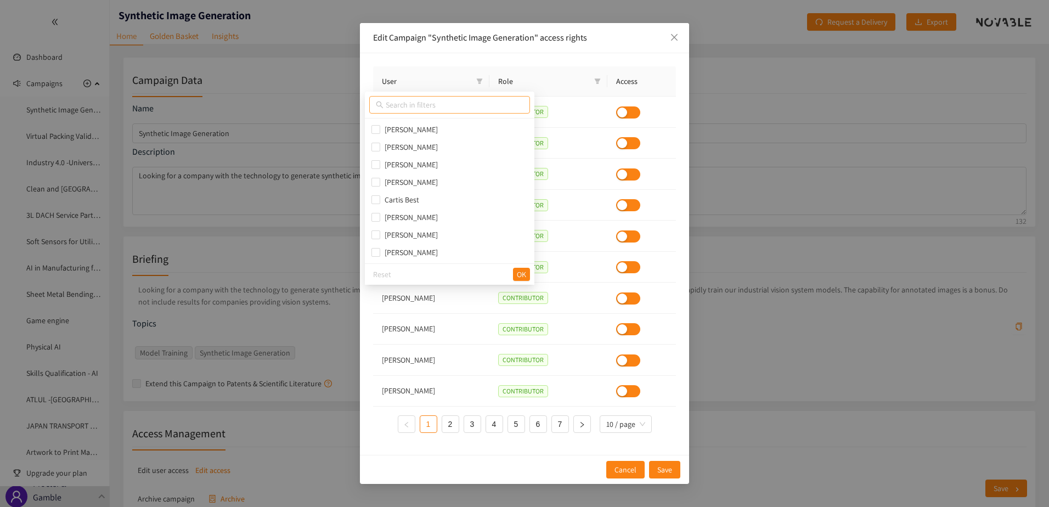
click at [450, 105] on input "text" at bounding box center [455, 105] width 138 height 12
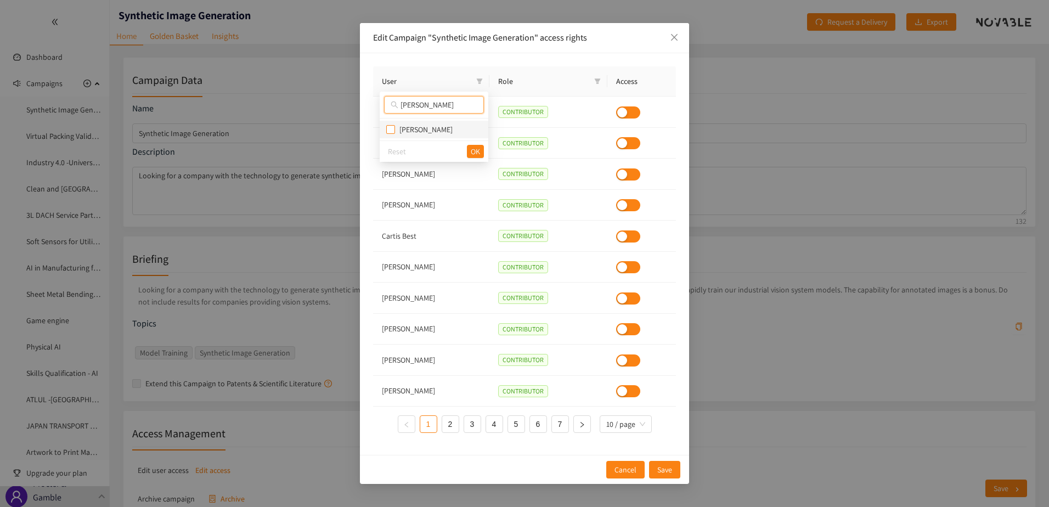
type input "[PERSON_NAME]"
click at [393, 129] on input "checkbox" at bounding box center [390, 129] width 9 height 9
click at [405, 131] on span "[PERSON_NAME]" at bounding box center [424, 130] width 58 height 10
click at [393, 131] on input "checkbox" at bounding box center [390, 129] width 9 height 9
checkbox input "true"
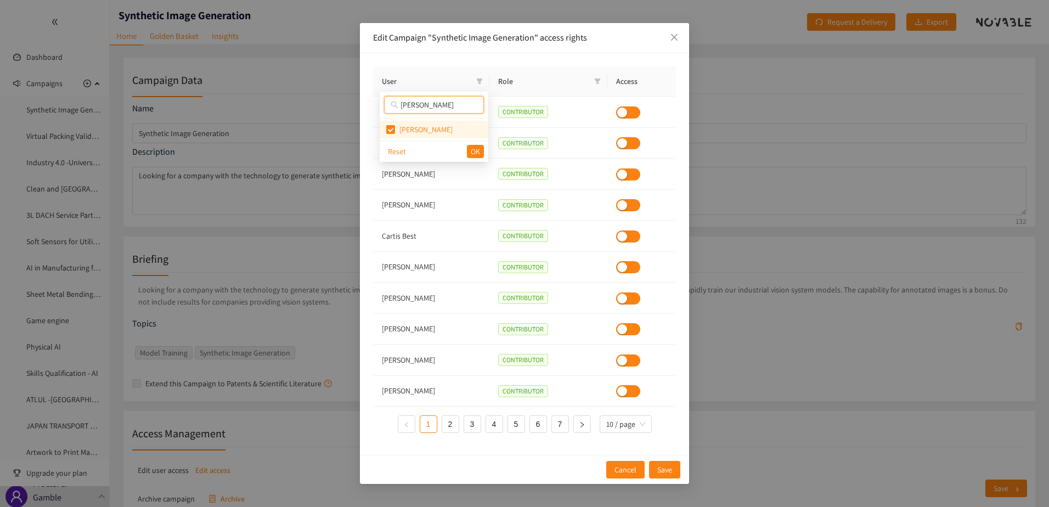
click at [442, 106] on input "[PERSON_NAME]" at bounding box center [438, 105] width 77 height 12
click at [478, 152] on span "OK" at bounding box center [475, 151] width 9 height 12
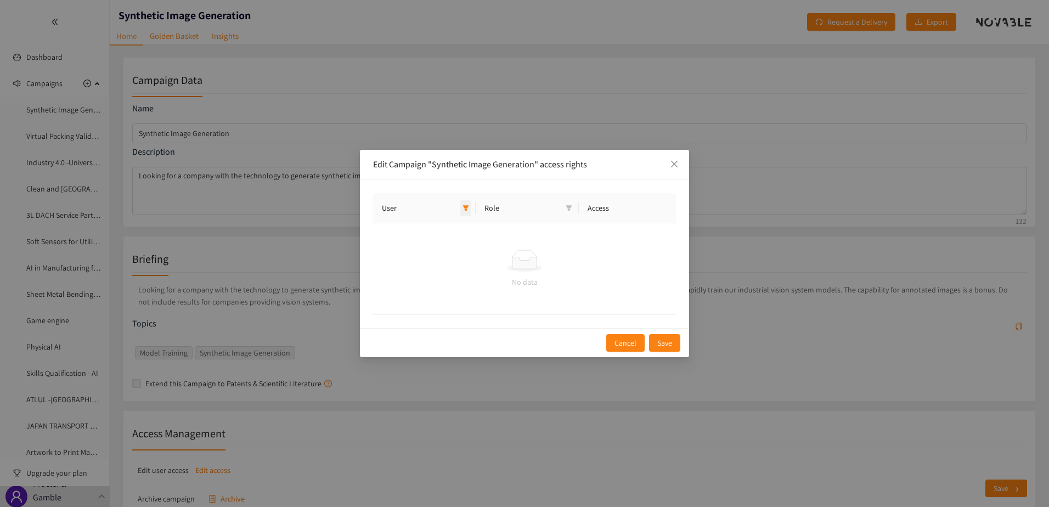
click at [469, 208] on icon "filter" at bounding box center [465, 208] width 7 height 7
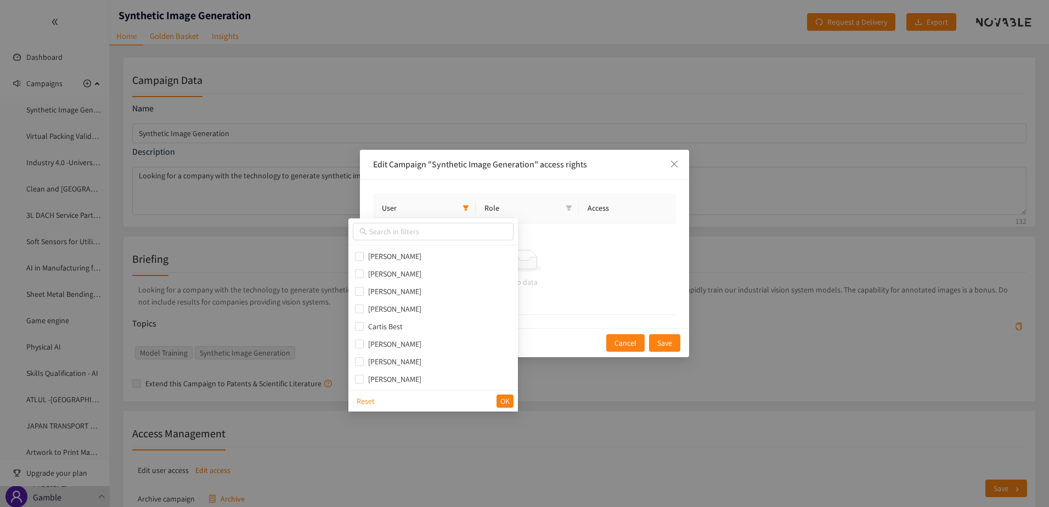
click at [353, 393] on div "Reset OK" at bounding box center [432, 400] width 169 height 21
click at [359, 399] on span "Reset" at bounding box center [366, 401] width 18 height 12
checkbox input "false"
click at [500, 402] on span "OK" at bounding box center [504, 401] width 9 height 12
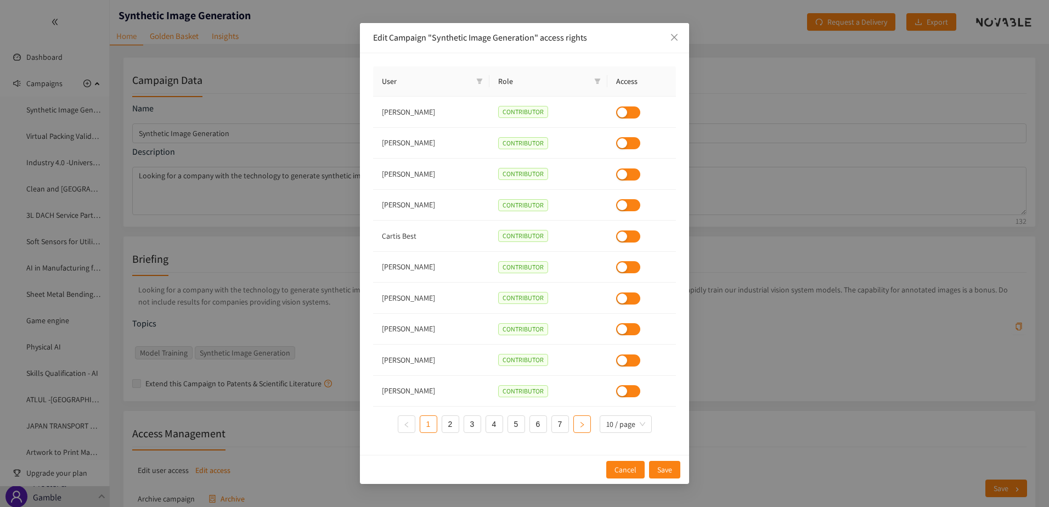
click at [579, 425] on icon "right" at bounding box center [582, 424] width 7 height 7
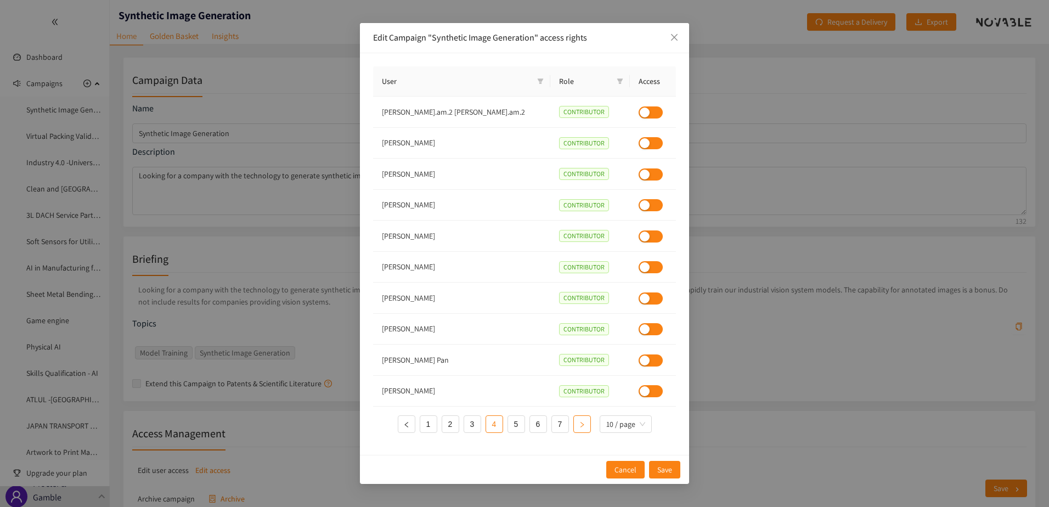
click at [579, 425] on icon "right" at bounding box center [582, 424] width 7 height 7
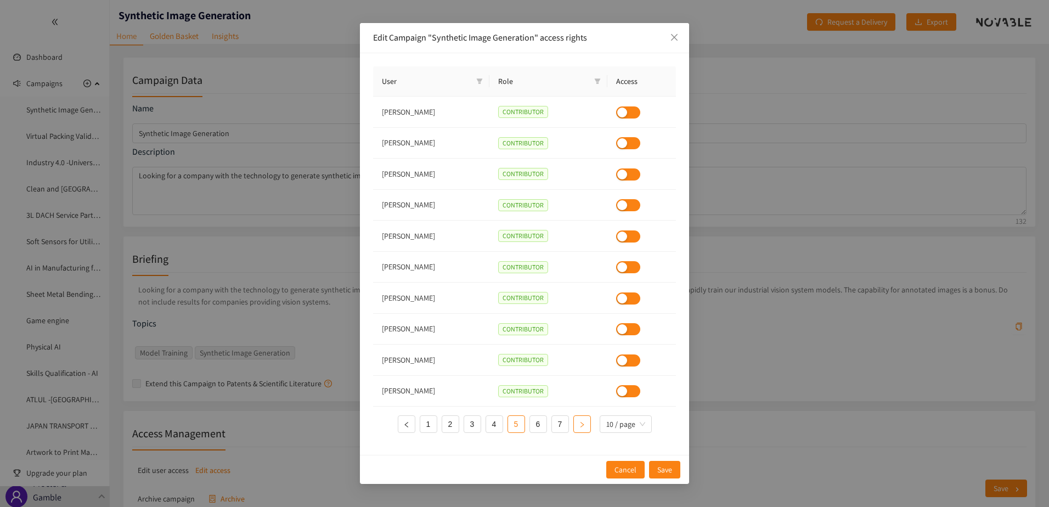
click at [579, 425] on icon "right" at bounding box center [582, 424] width 7 height 7
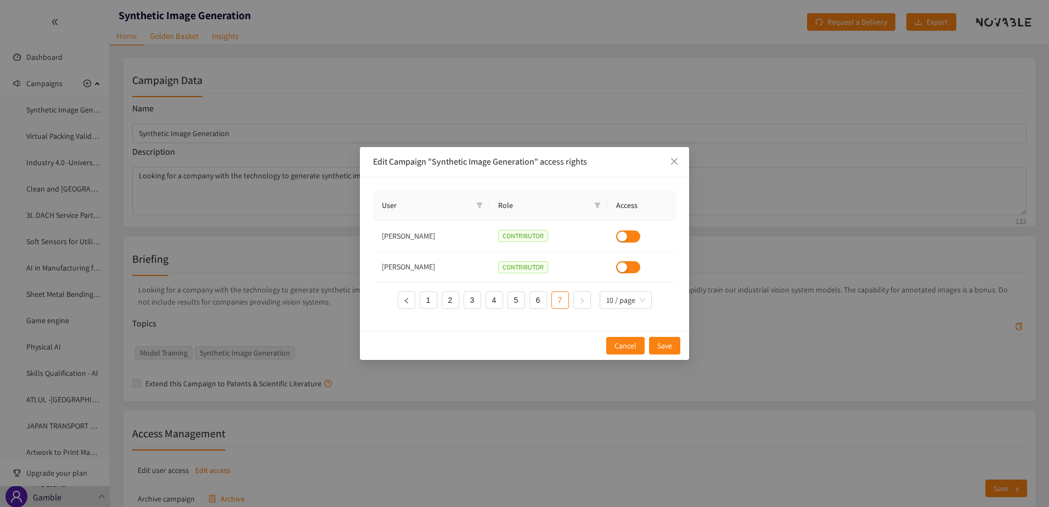
click at [579, 425] on div "Edit Campaign "Synthetic Image Generation" access rights User Role Access Todd …" at bounding box center [524, 253] width 1049 height 507
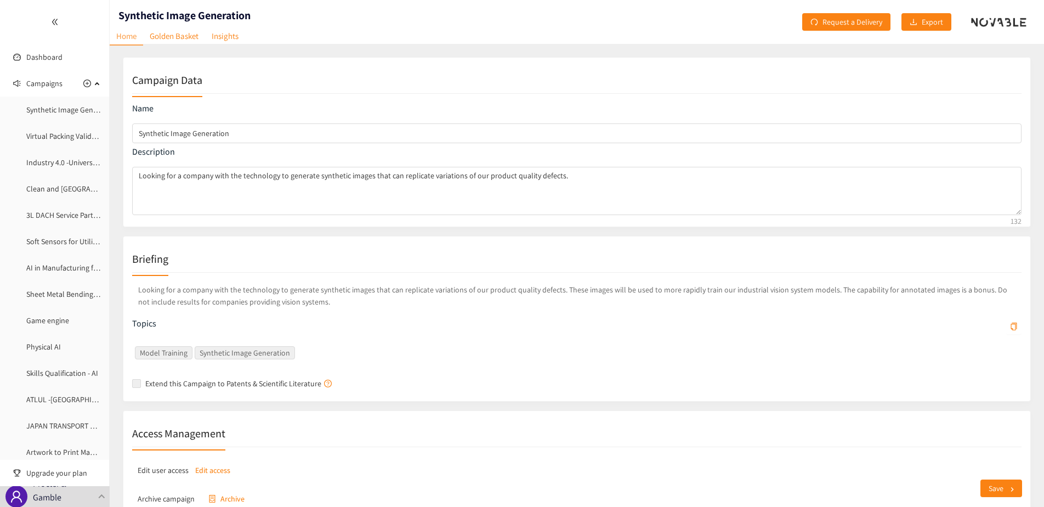
click at [211, 471] on div "Save" at bounding box center [571, 488] width 922 height 37
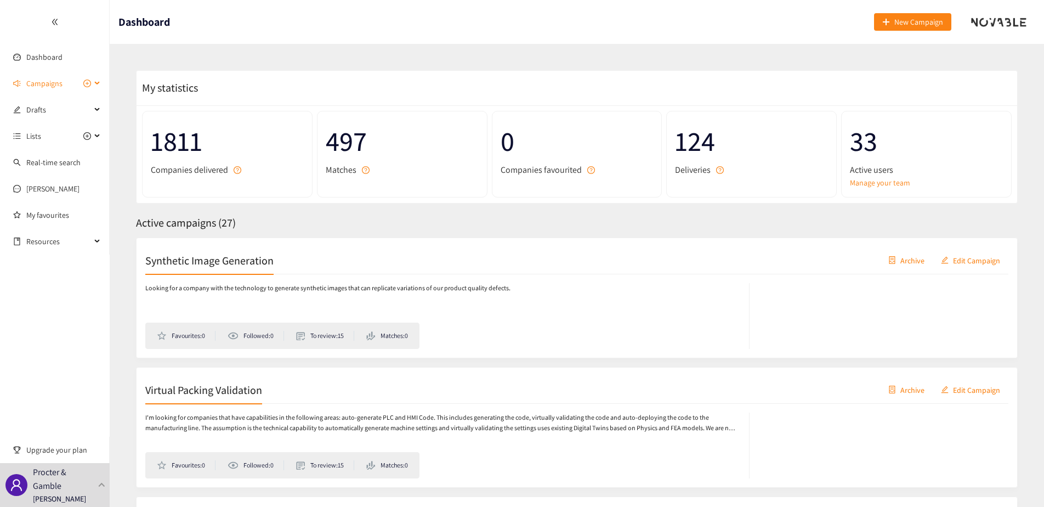
click at [99, 83] on div "Campaigns" at bounding box center [55, 83] width 110 height 22
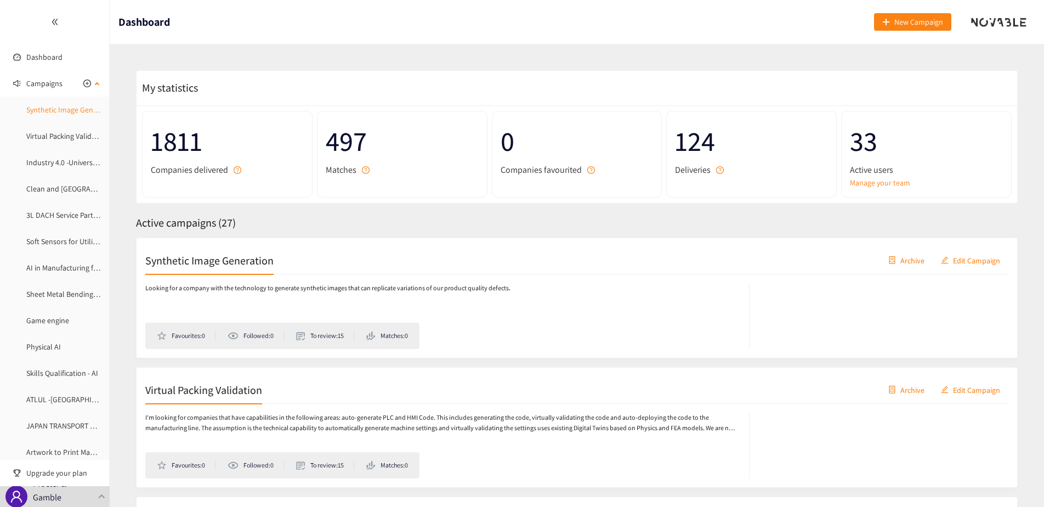
click at [82, 105] on link "Synthetic Image Generation" at bounding box center [71, 110] width 91 height 10
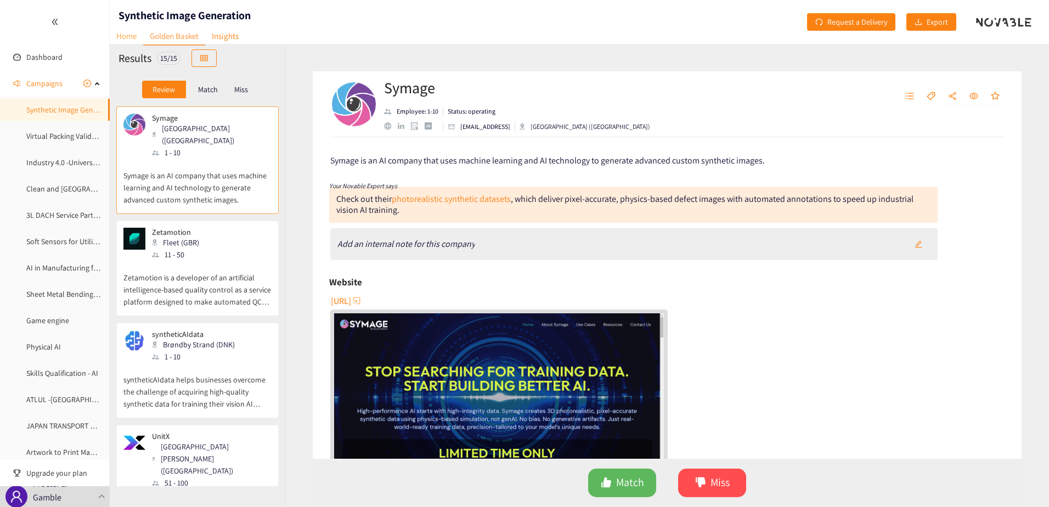
click at [131, 35] on link "Home" at bounding box center [126, 35] width 33 height 17
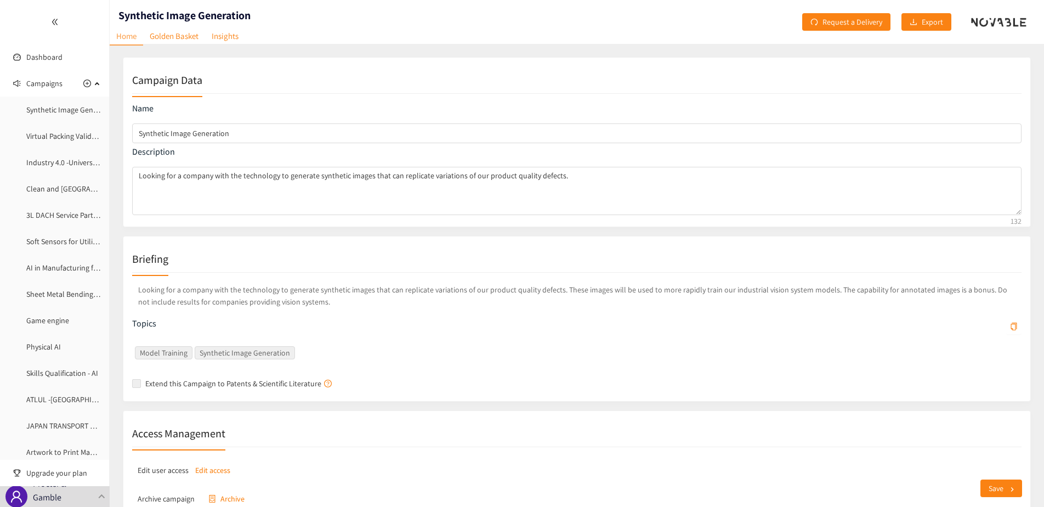
click at [210, 471] on div "Save" at bounding box center [571, 488] width 922 height 37
click at [202, 471] on div "Save" at bounding box center [571, 488] width 922 height 37
click at [214, 470] on div "Save" at bounding box center [571, 488] width 922 height 37
click at [48, 497] on p "Procter & Gamble" at bounding box center [63, 490] width 61 height 27
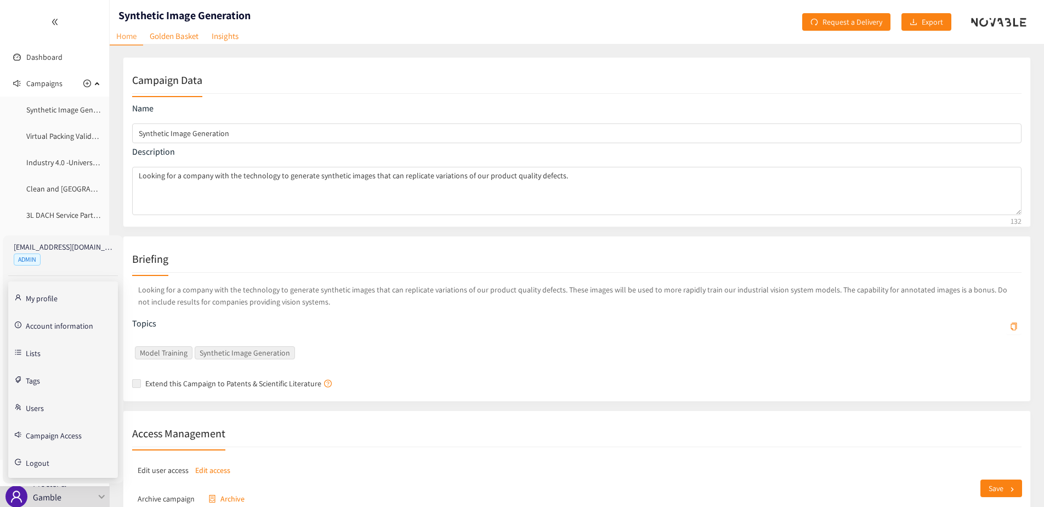
click at [209, 465] on p "Edit access" at bounding box center [212, 470] width 35 height 12
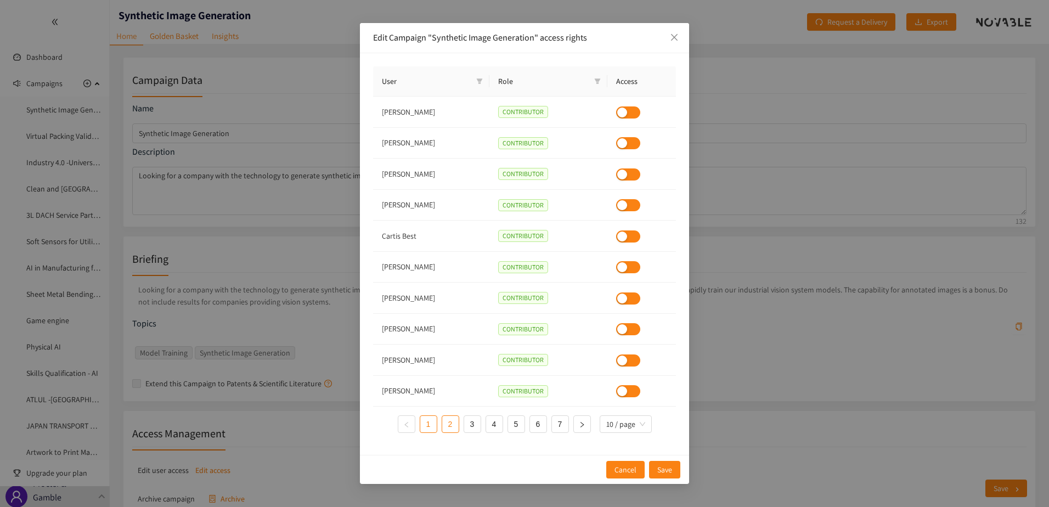
click at [450, 427] on link "2" at bounding box center [450, 424] width 16 height 16
click at [470, 426] on link "3" at bounding box center [472, 424] width 16 height 16
click at [491, 426] on link "4" at bounding box center [494, 424] width 16 height 16
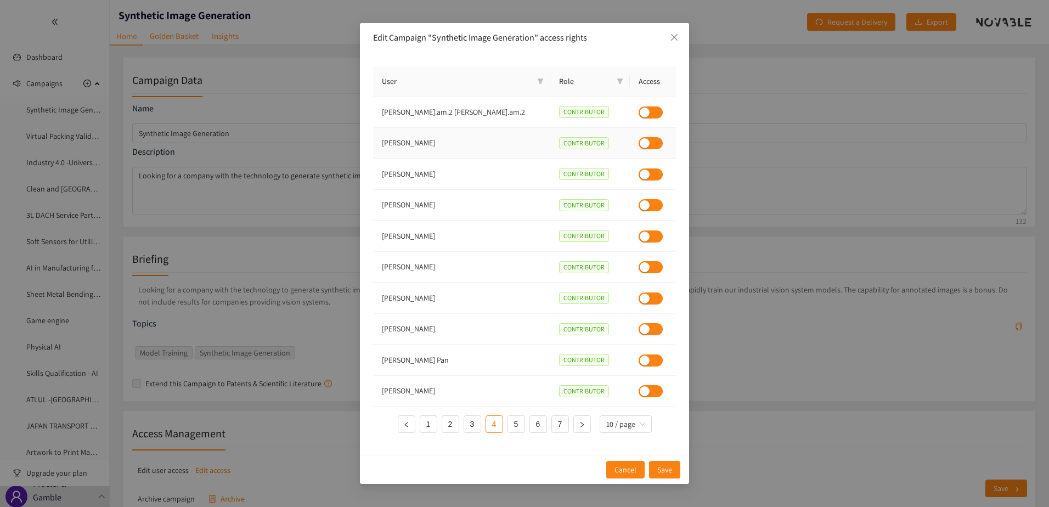
click at [640, 145] on div "button" at bounding box center [645, 143] width 10 height 10
click at [660, 472] on span "Save" at bounding box center [664, 469] width 15 height 12
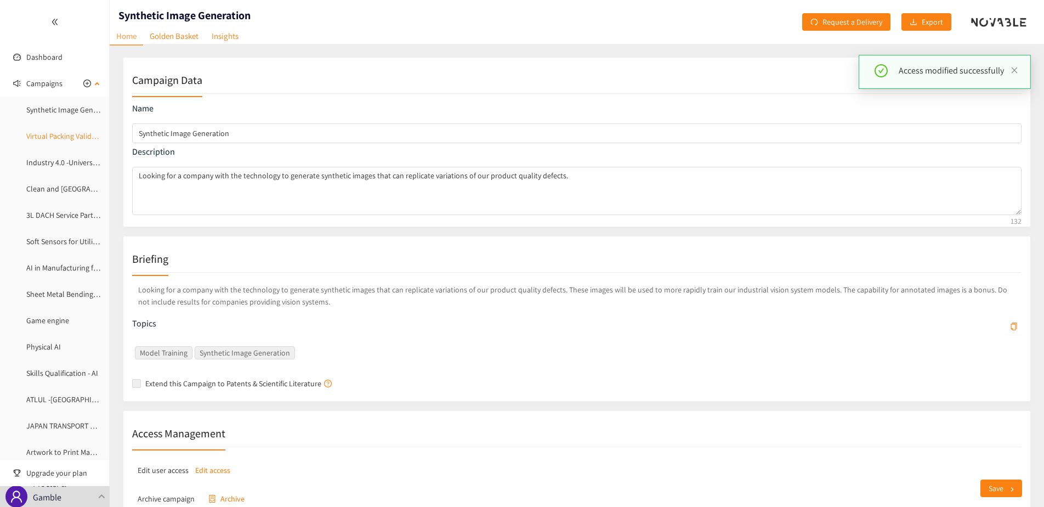
click at [54, 136] on link "Virtual Packing Validation" at bounding box center [67, 136] width 82 height 10
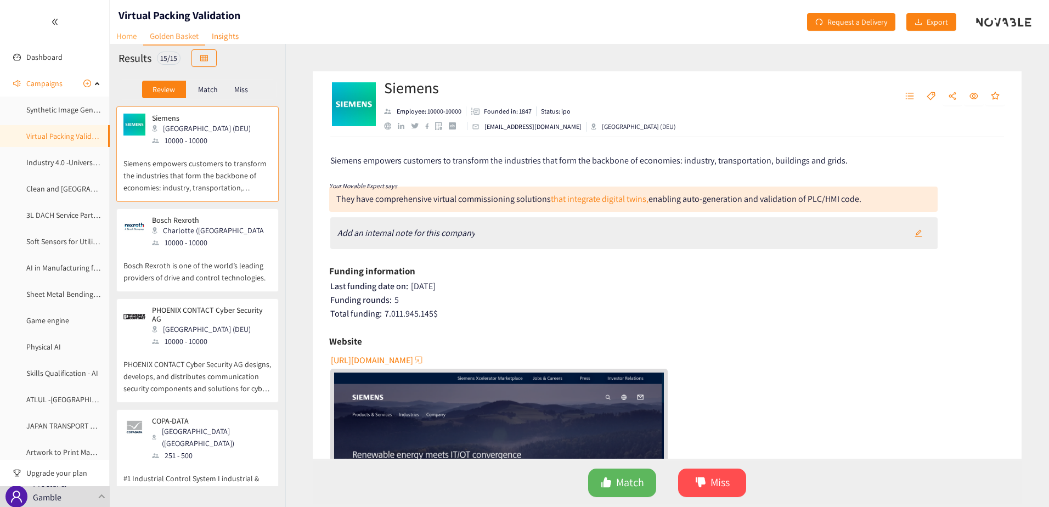
click at [122, 37] on link "Home" at bounding box center [126, 35] width 33 height 17
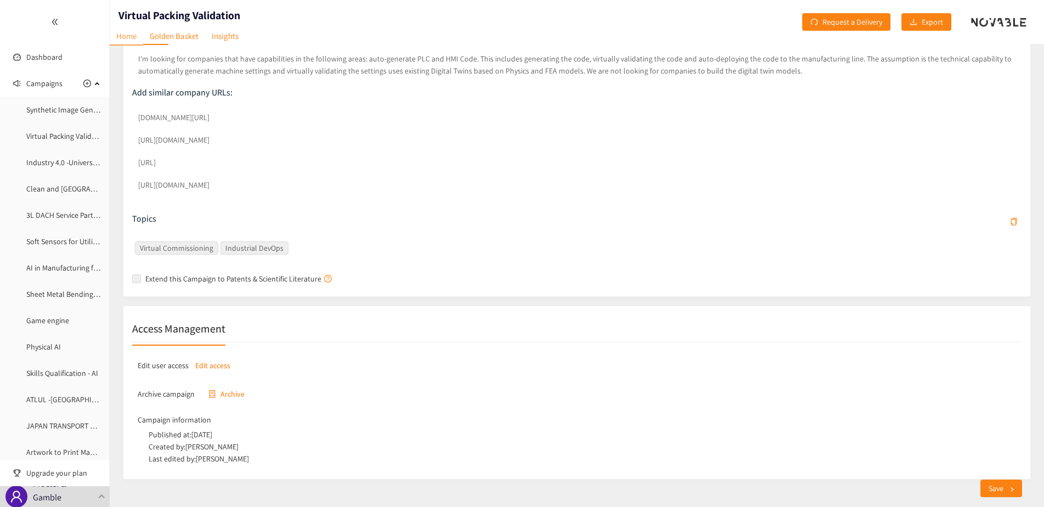
scroll to position [241, 0]
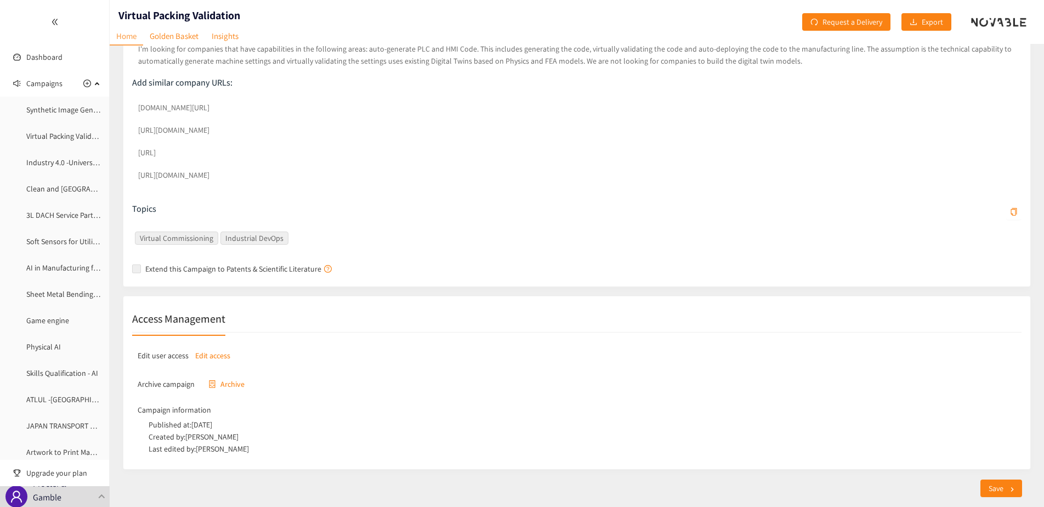
click at [219, 357] on p "Edit access" at bounding box center [212, 355] width 35 height 12
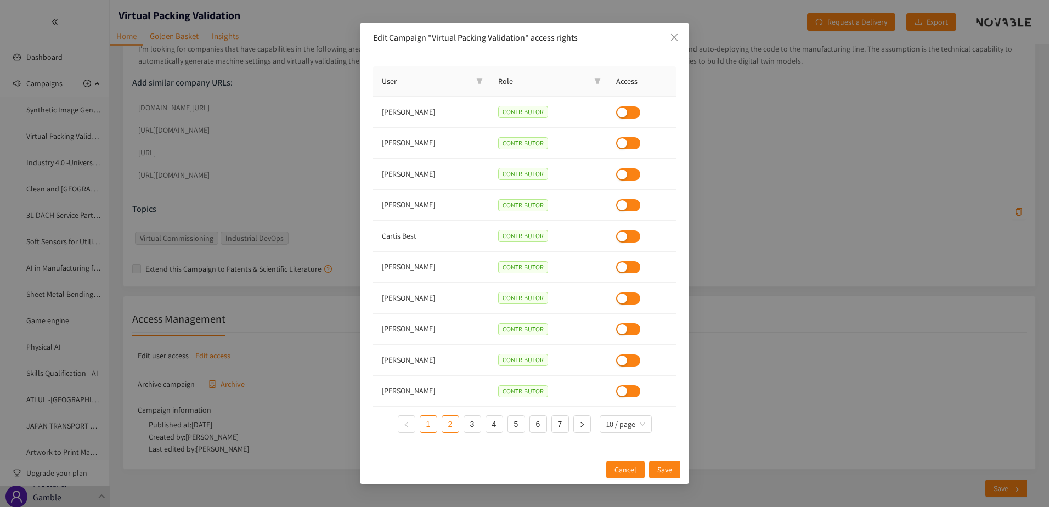
click at [449, 427] on link "2" at bounding box center [450, 424] width 16 height 16
click at [473, 423] on link "3" at bounding box center [472, 424] width 16 height 16
click at [496, 428] on link "4" at bounding box center [494, 424] width 16 height 16
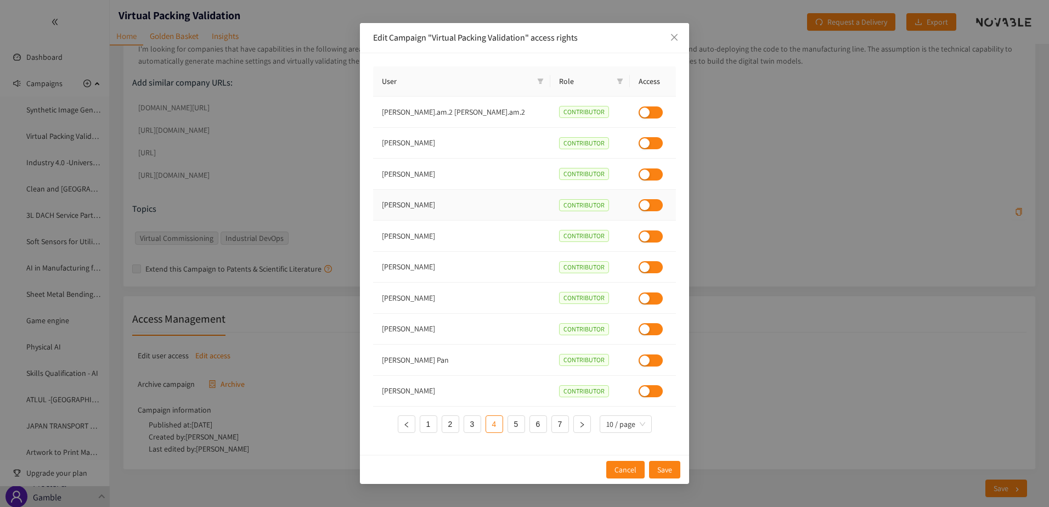
click at [640, 205] on div "button" at bounding box center [645, 205] width 10 height 10
click at [663, 468] on span "Save" at bounding box center [664, 469] width 15 height 12
